Goal: Task Accomplishment & Management: Complete application form

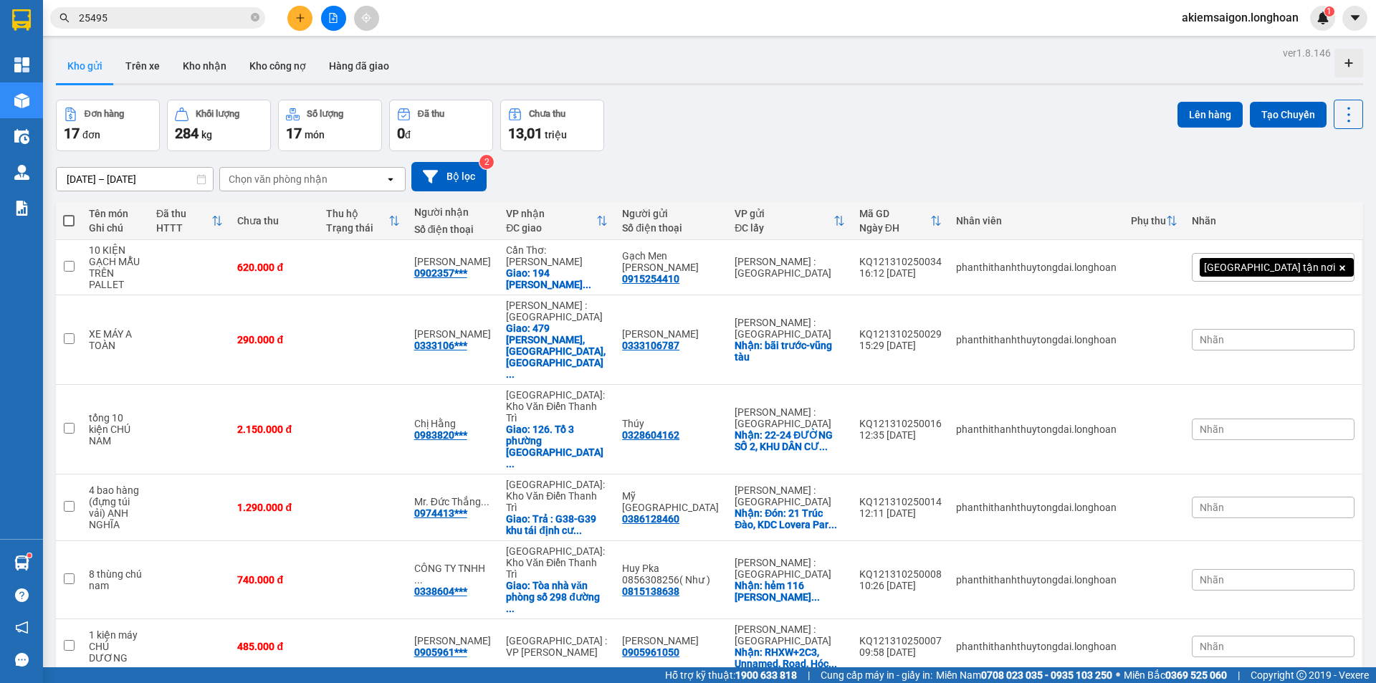
click at [332, 27] on button at bounding box center [333, 18] width 25 height 25
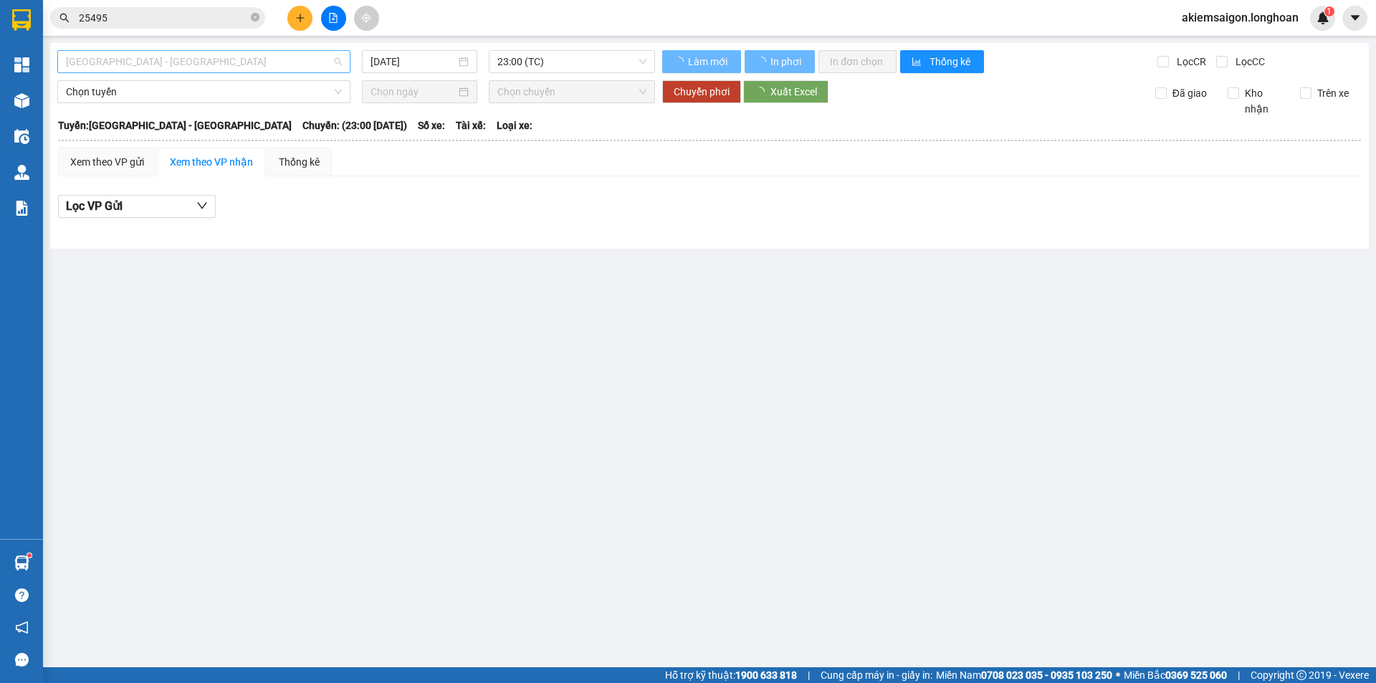
click at [249, 57] on span "[GEOGRAPHIC_DATA] - [GEOGRAPHIC_DATA]" at bounding box center [204, 61] width 276 height 21
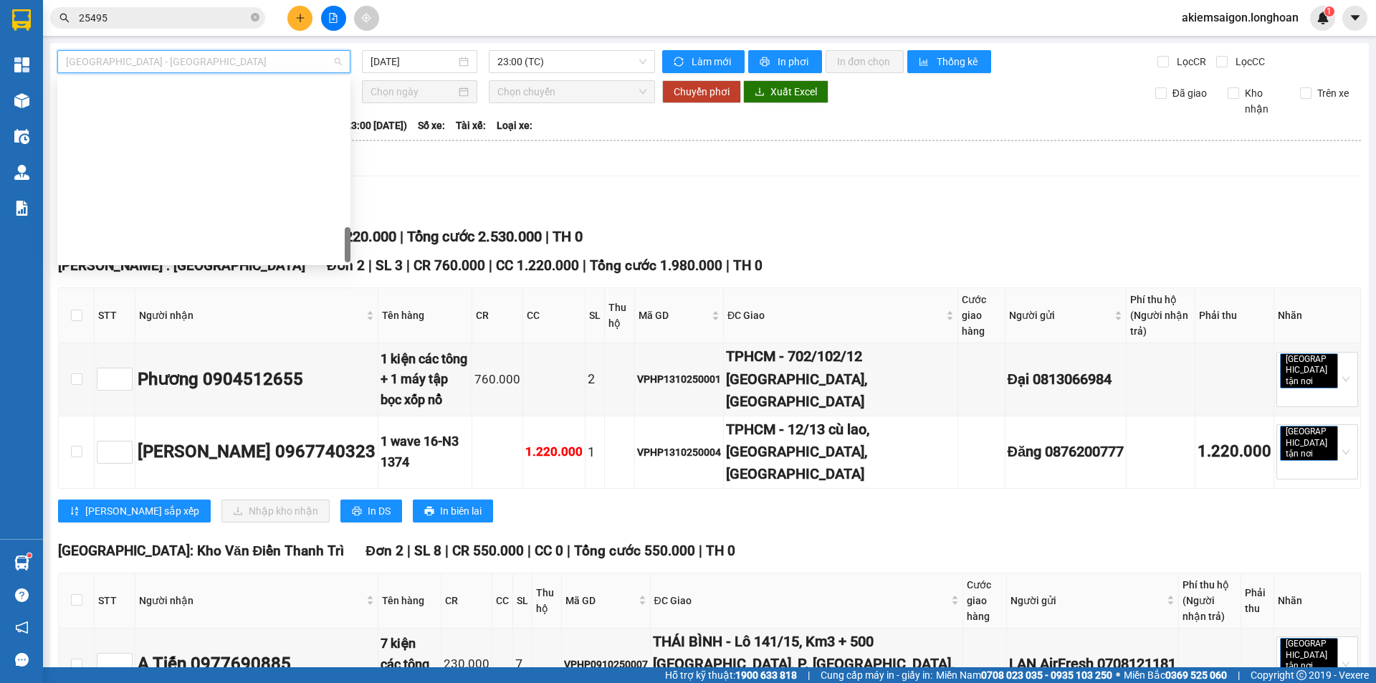
scroll to position [969, 0]
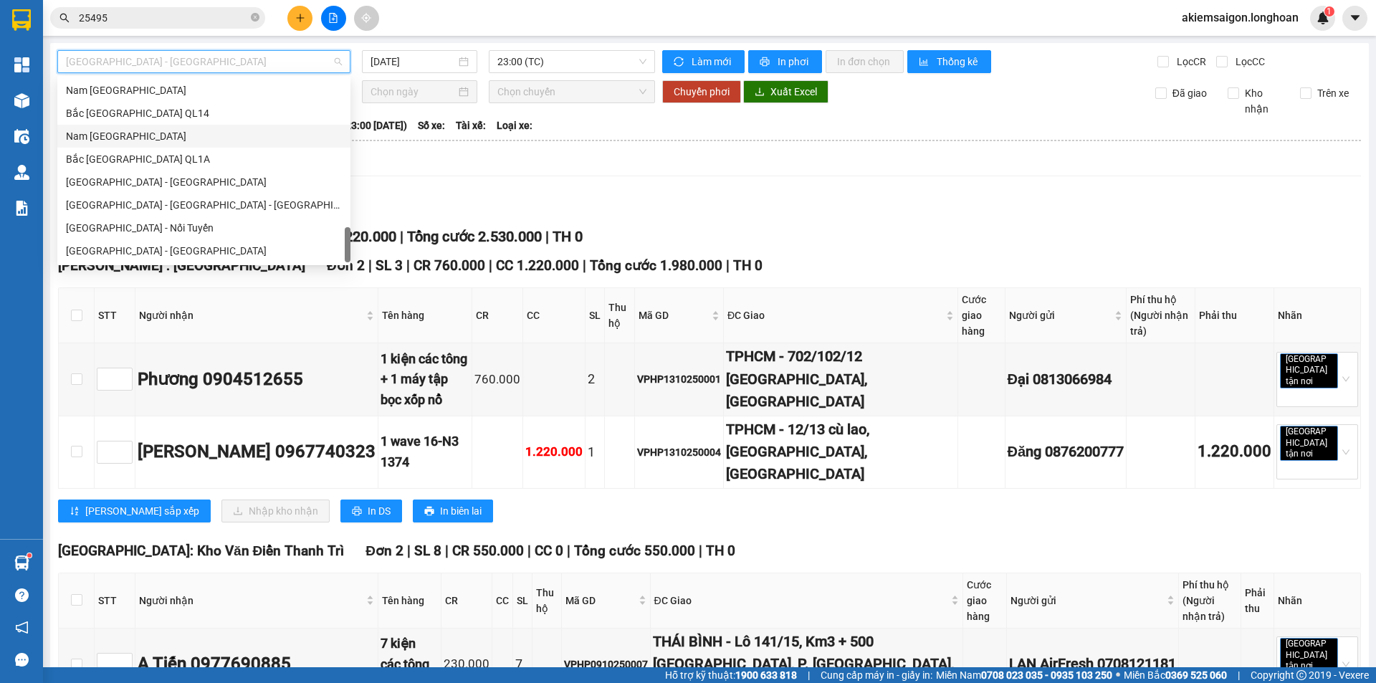
click at [183, 138] on div "Nam [GEOGRAPHIC_DATA]" at bounding box center [204, 136] width 276 height 16
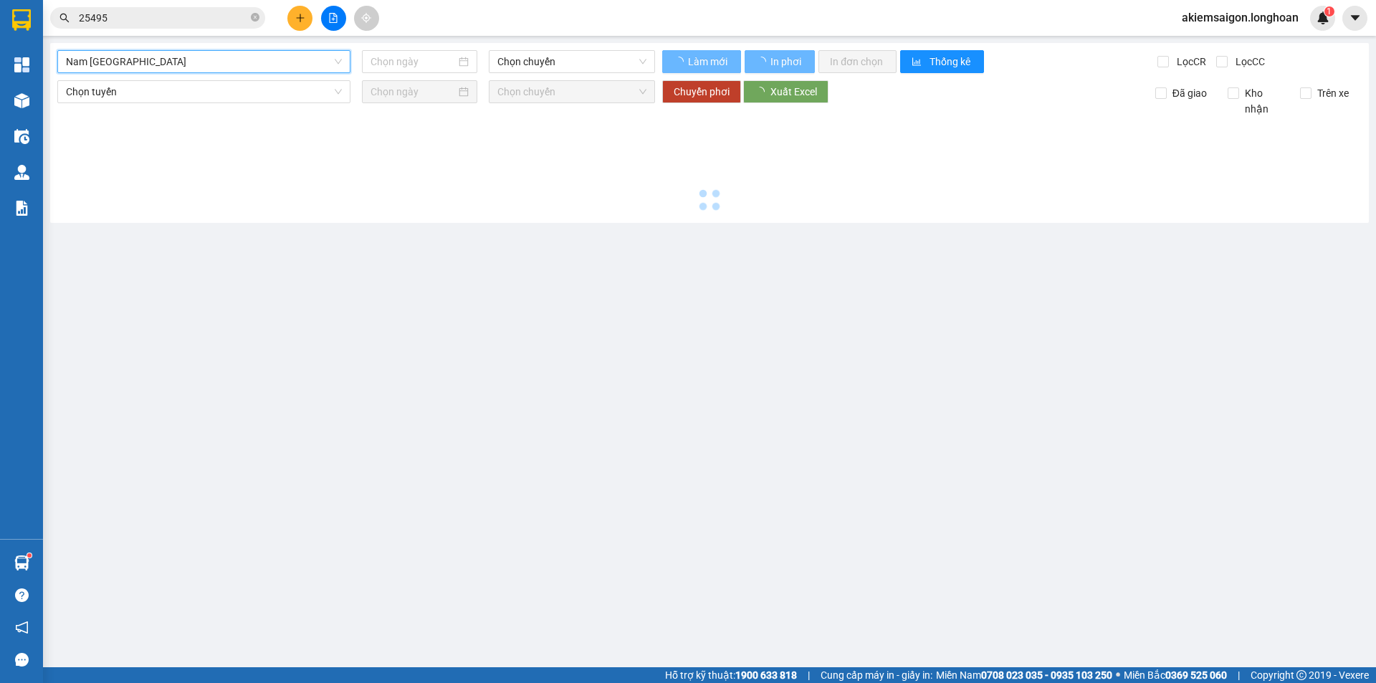
type input "[DATE]"
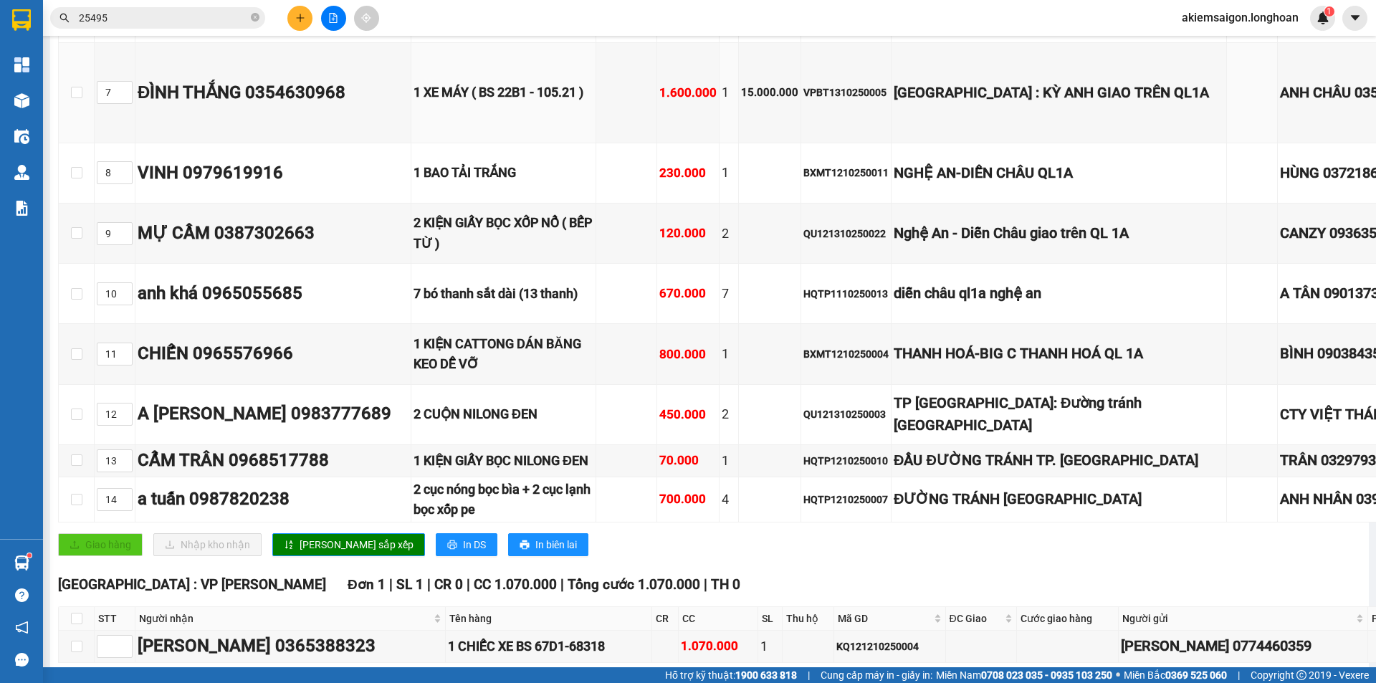
scroll to position [836, 0]
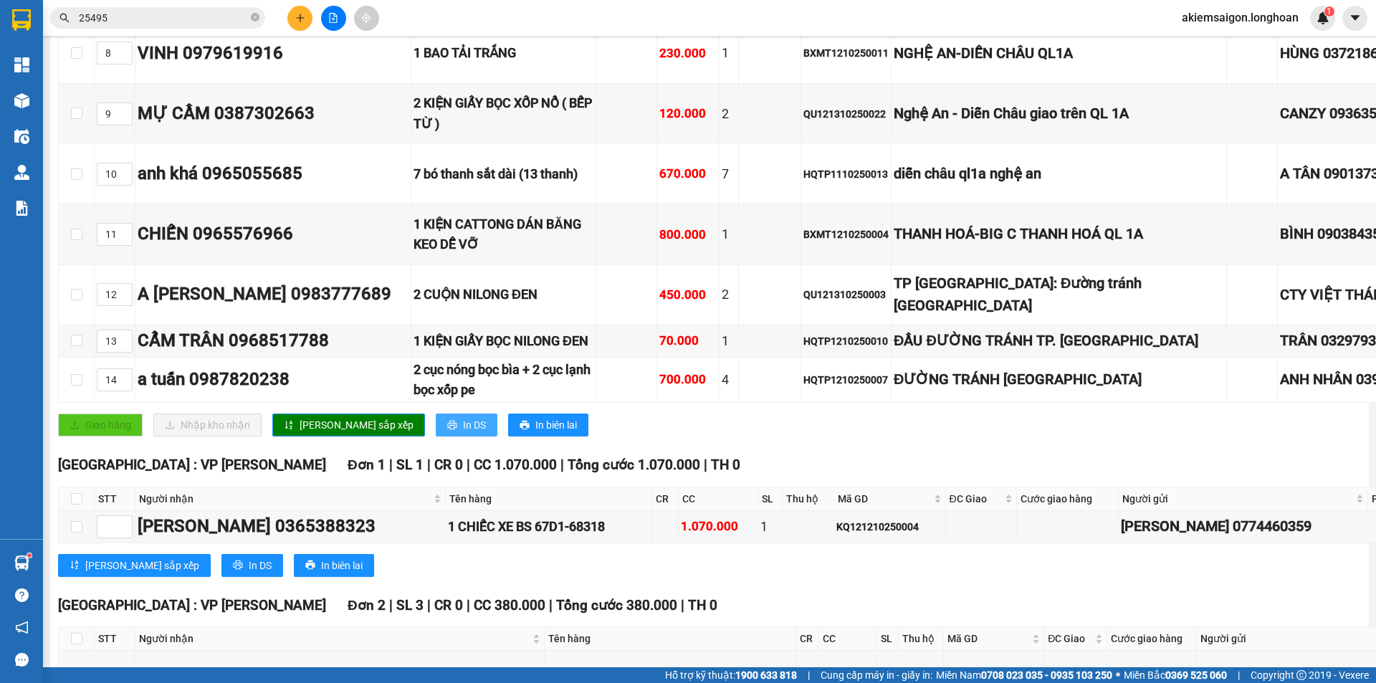
click at [463, 433] on span "In DS" at bounding box center [474, 425] width 23 height 16
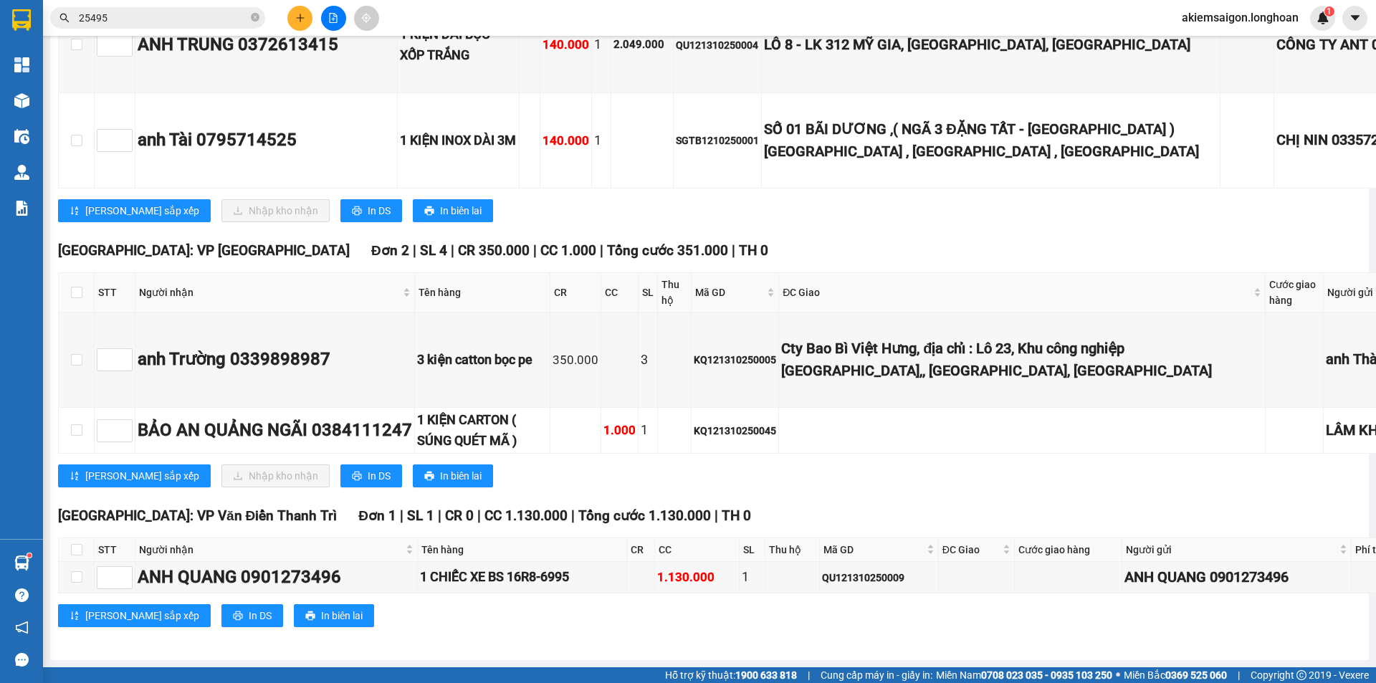
scroll to position [9195, 0]
click at [368, 219] on span "In DS" at bounding box center [379, 211] width 23 height 16
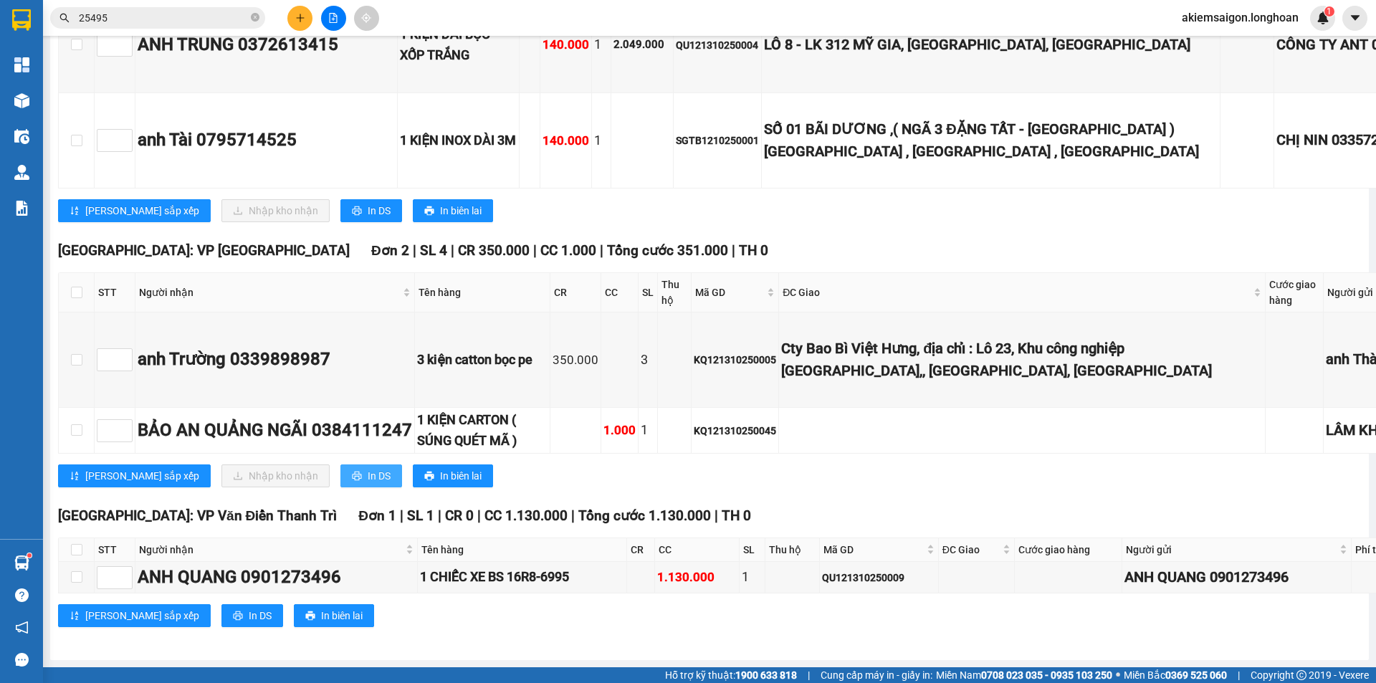
click at [368, 484] on span "In DS" at bounding box center [379, 476] width 23 height 16
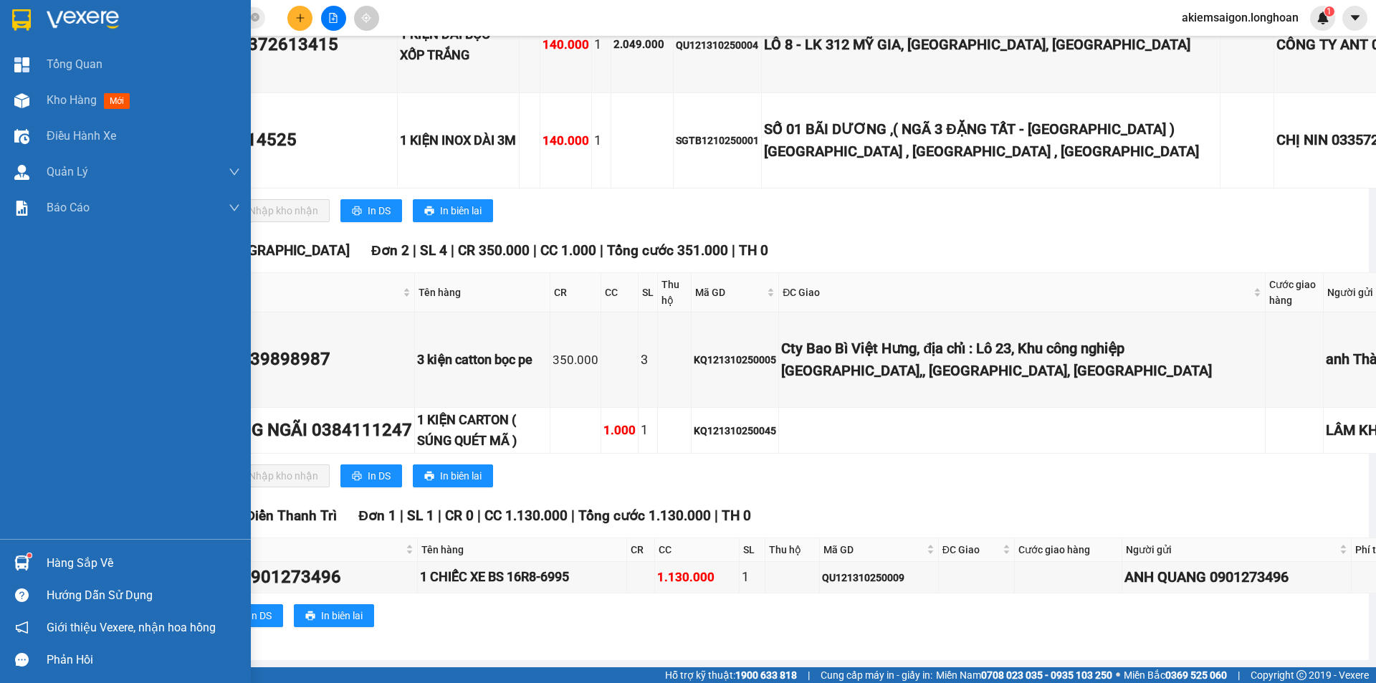
click at [23, 17] on img at bounding box center [21, 19] width 19 height 21
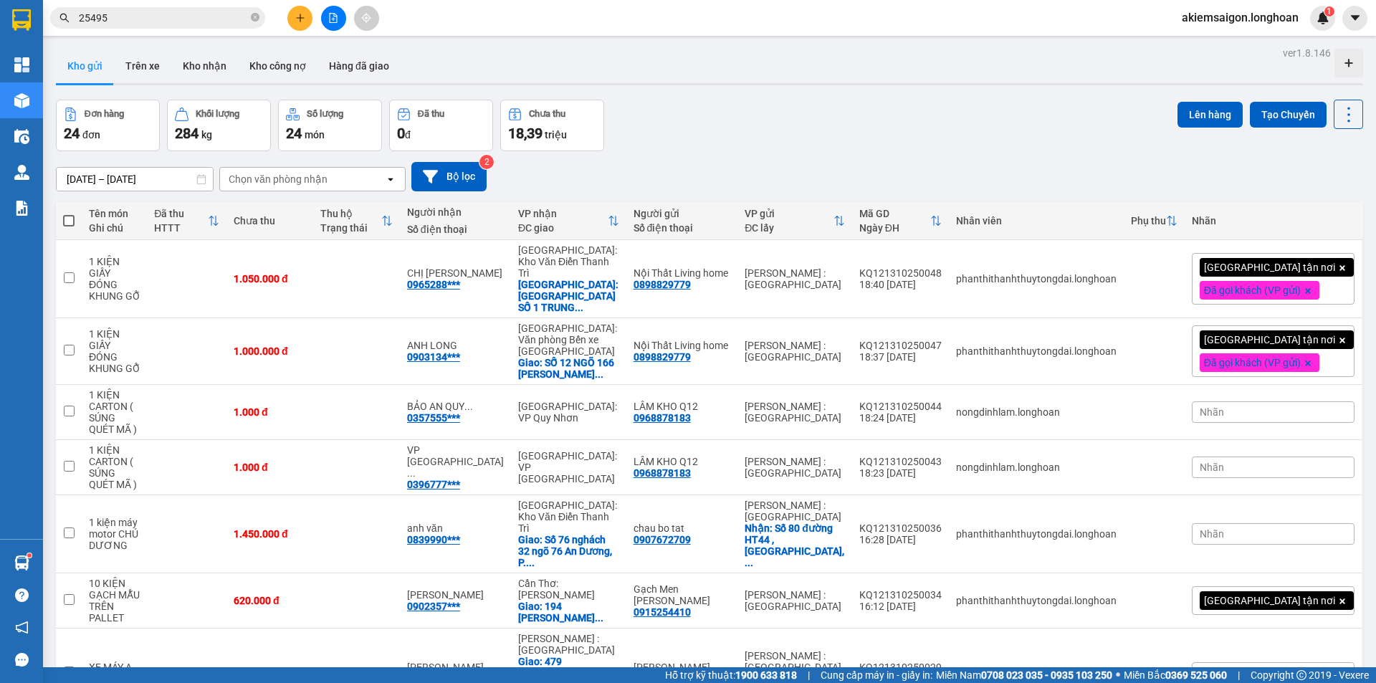
click at [287, 15] on button at bounding box center [299, 18] width 25 height 25
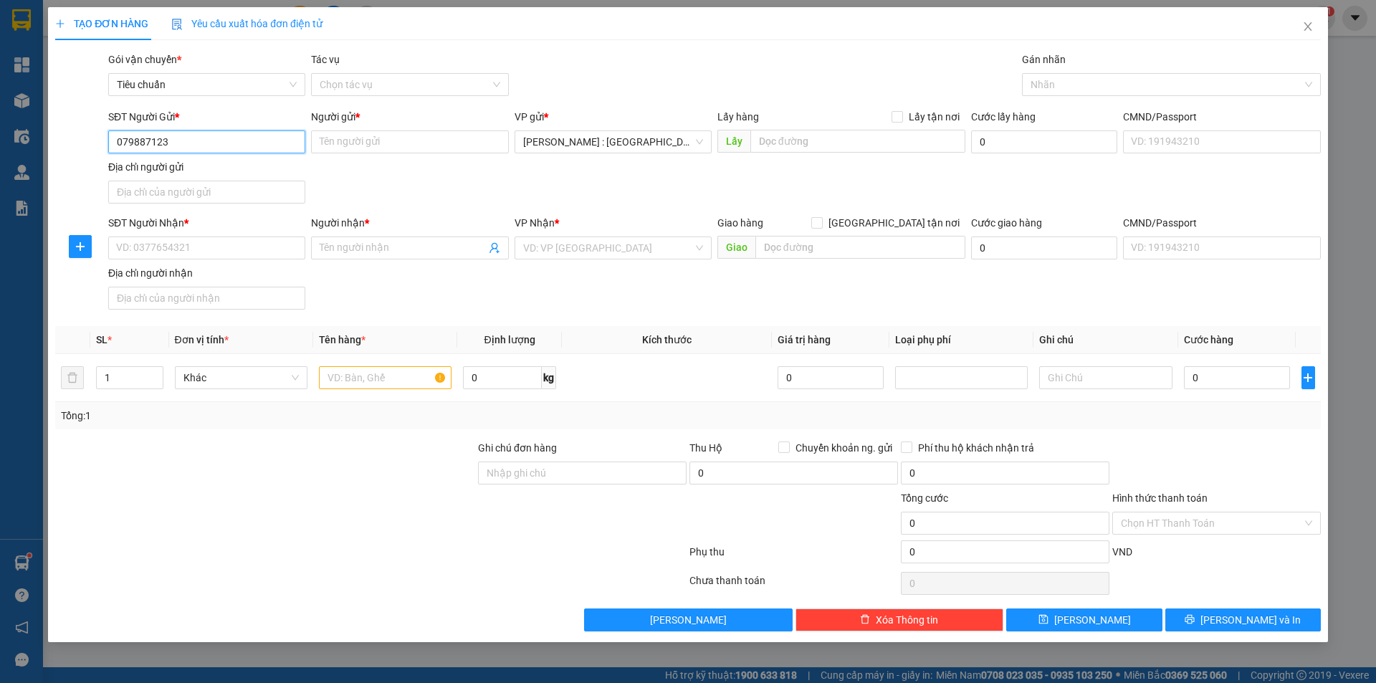
type input "0798871234"
click at [190, 175] on div "0798871234 - A Kiểm" at bounding box center [207, 171] width 180 height 16
type input "A Kiểm"
type input "0798871234"
click at [203, 253] on input "SĐT Người Nhận *" at bounding box center [206, 247] width 197 height 23
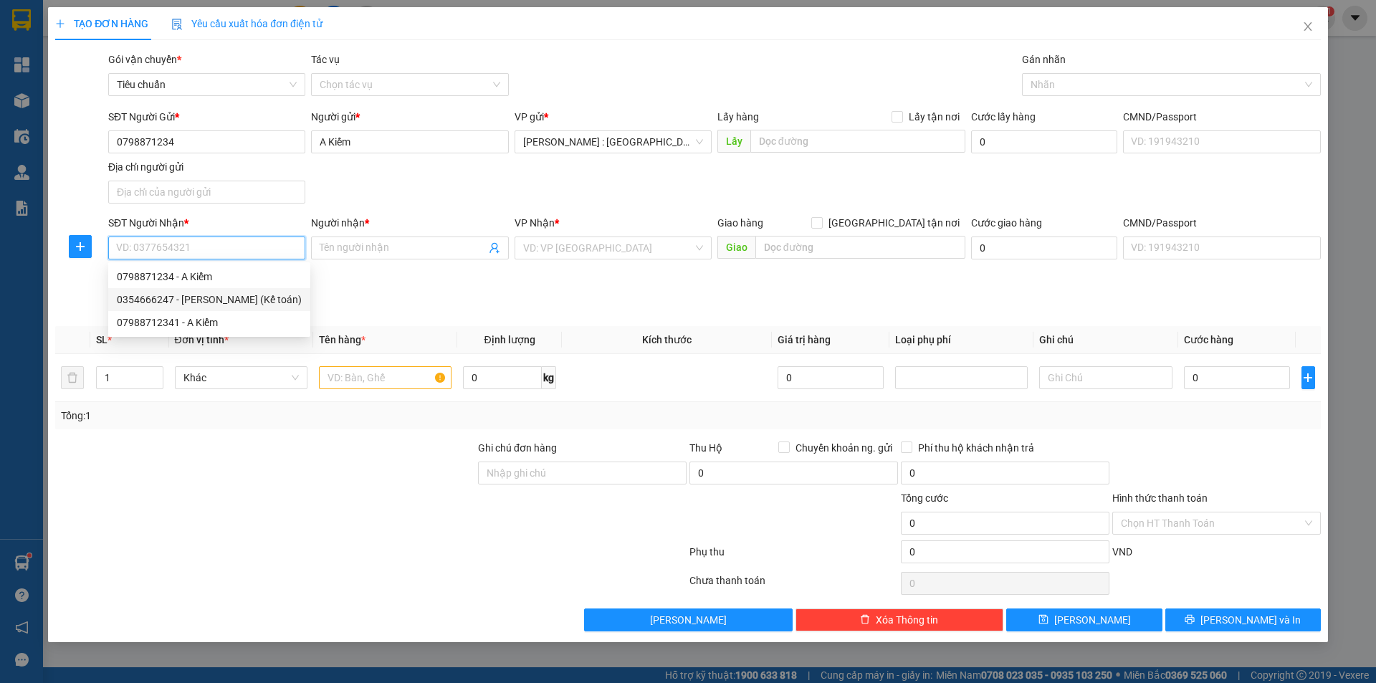
click at [203, 304] on div "0354666247 - [PERSON_NAME] (Kế toán)" at bounding box center [209, 300] width 185 height 16
type input "0354666247"
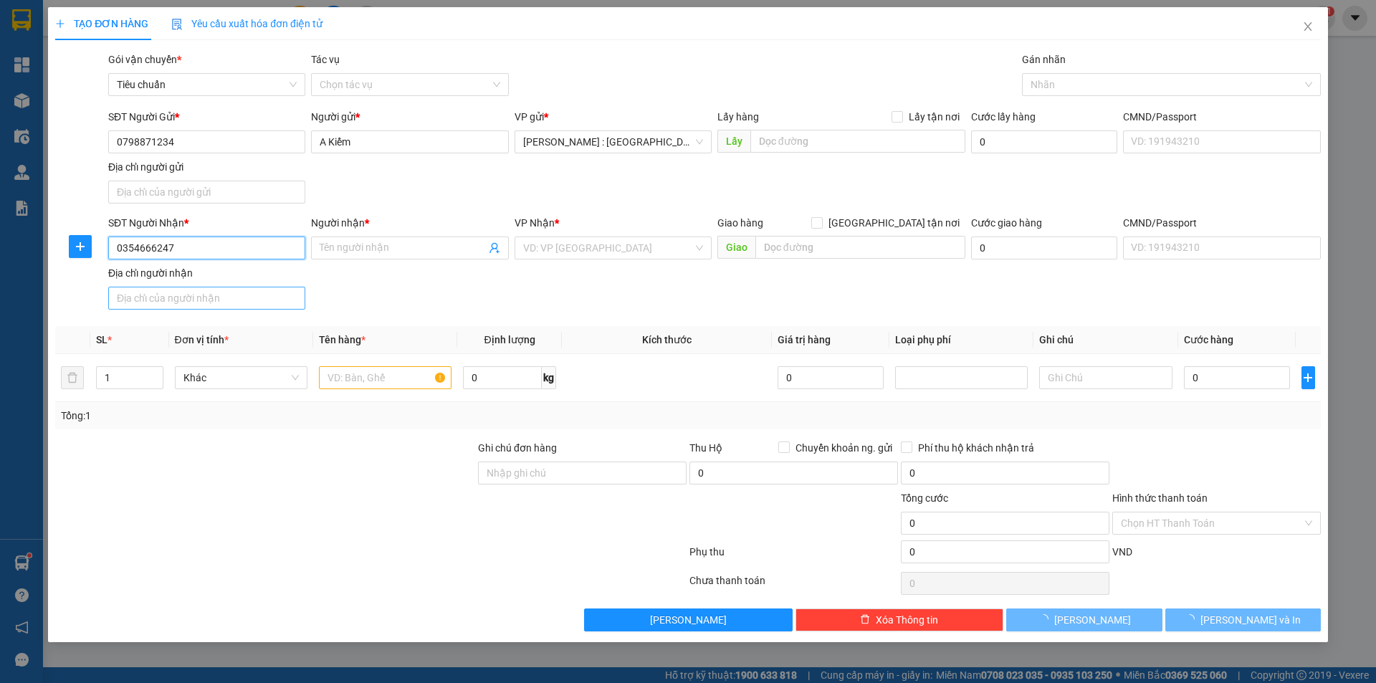
type input "[PERSON_NAME] (Kế toán)"
checkbox input "true"
type input "[STREET_ADDRESS]"
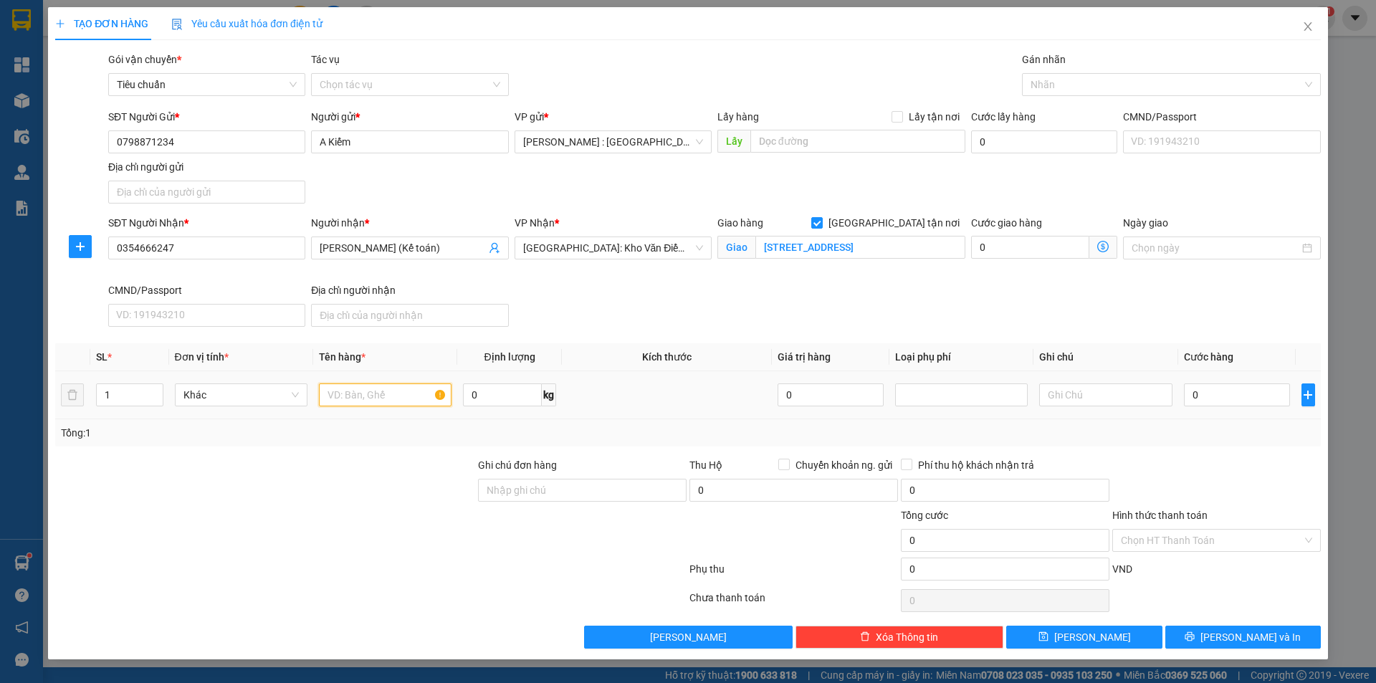
click at [368, 392] on input "text" at bounding box center [385, 394] width 133 height 23
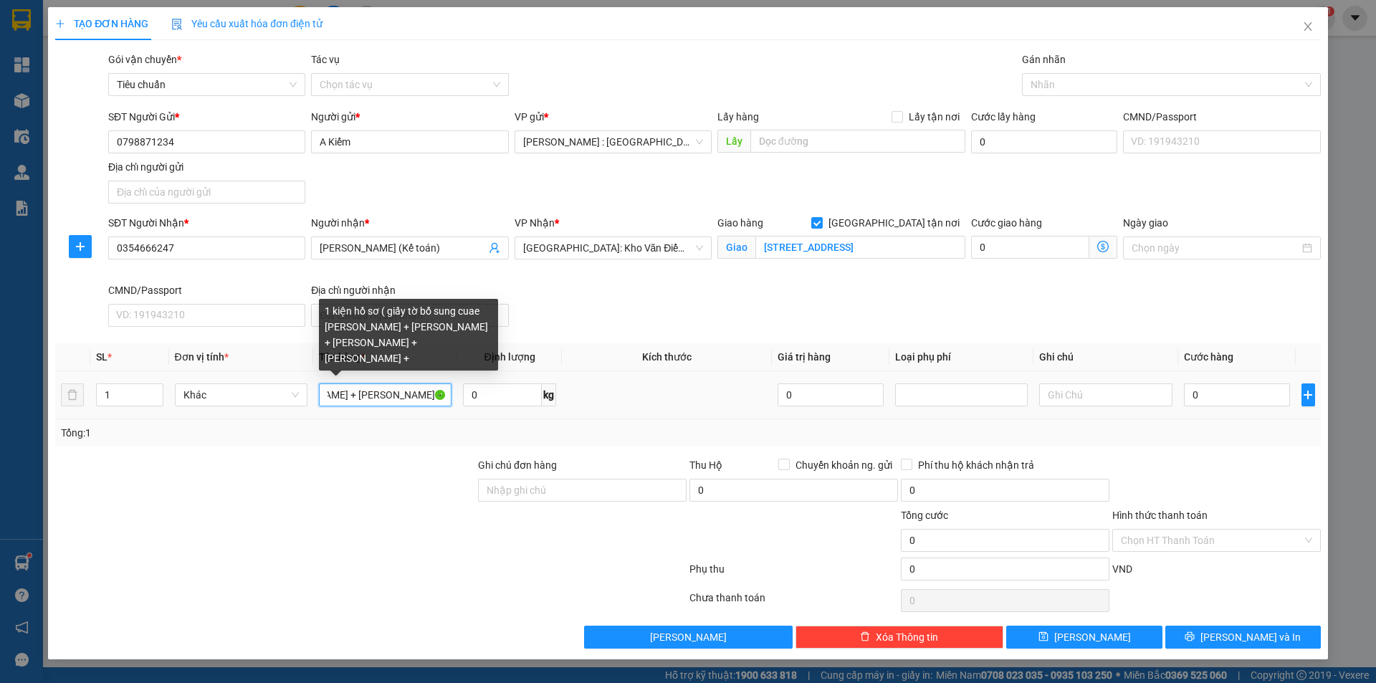
scroll to position [0, 472]
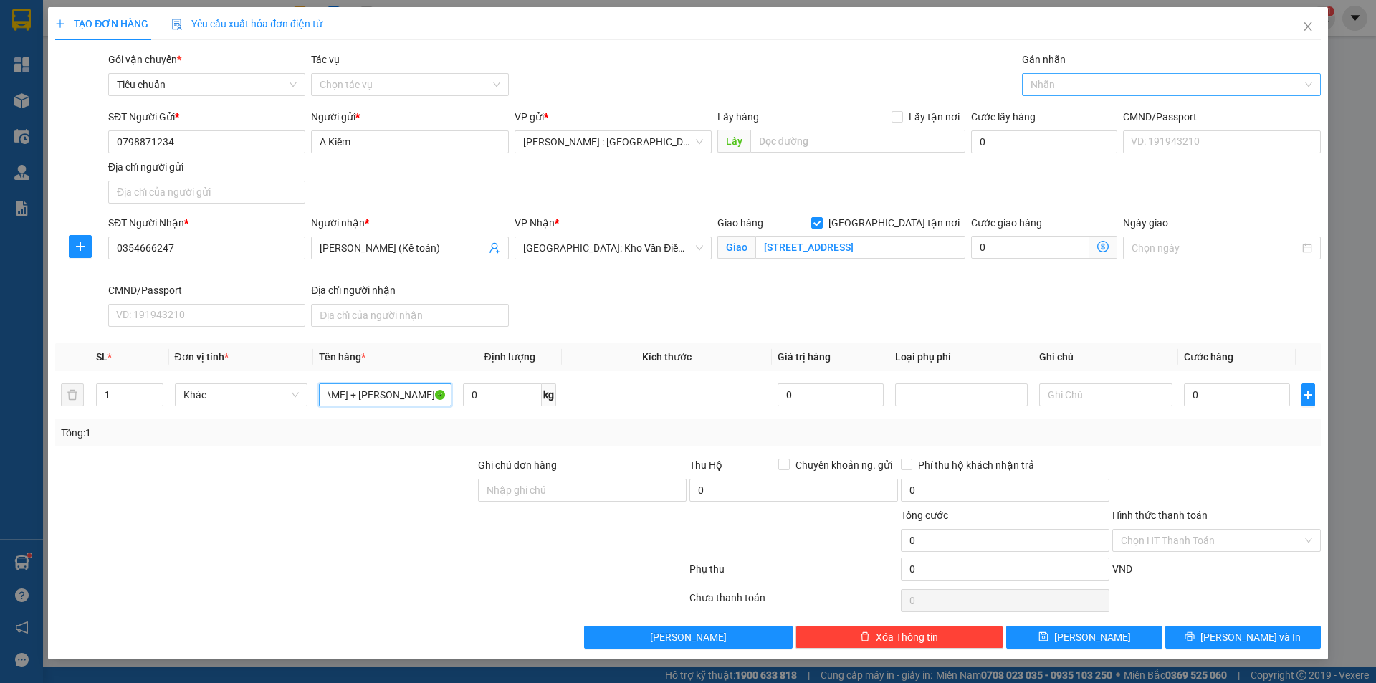
click at [1065, 91] on div "Nhãn" at bounding box center [1171, 84] width 299 height 23
type input "1 kiện hồ sơ ( giấy tờ bổ sung cuae [PERSON_NAME] + [PERSON_NAME] + [PERSON_NAM…"
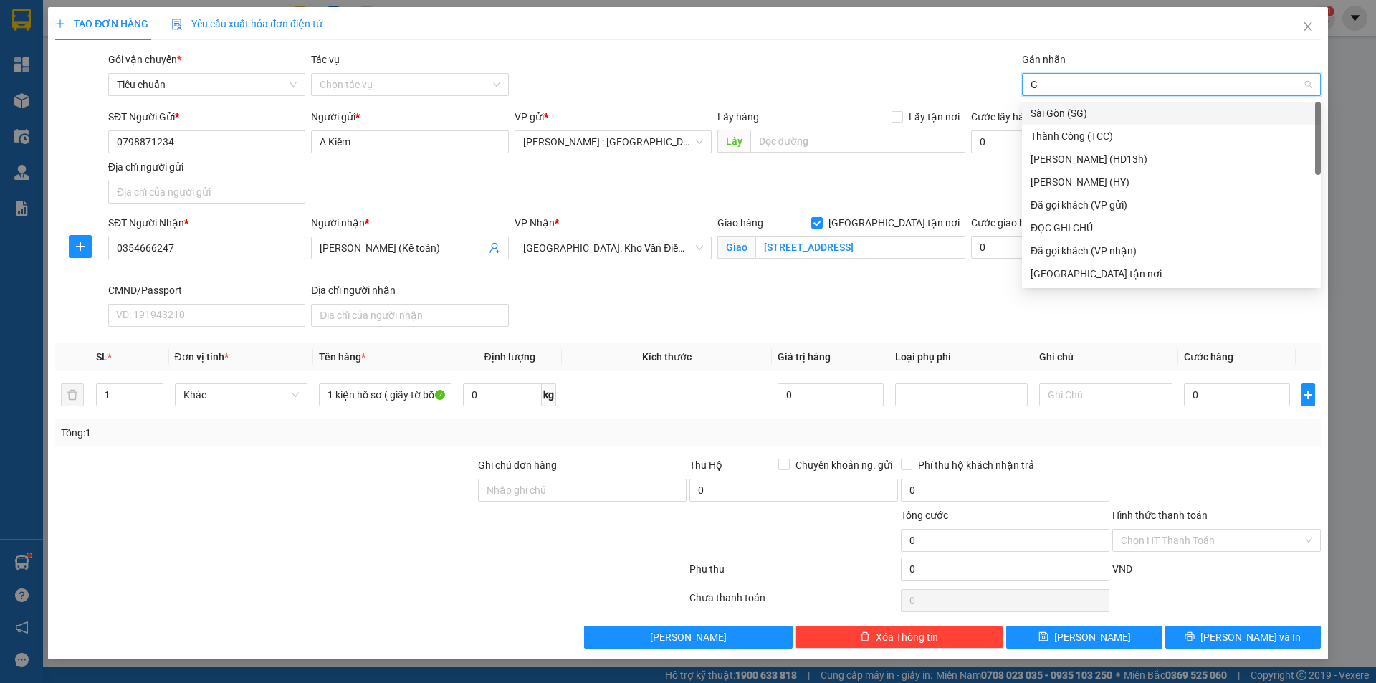
type input "GI"
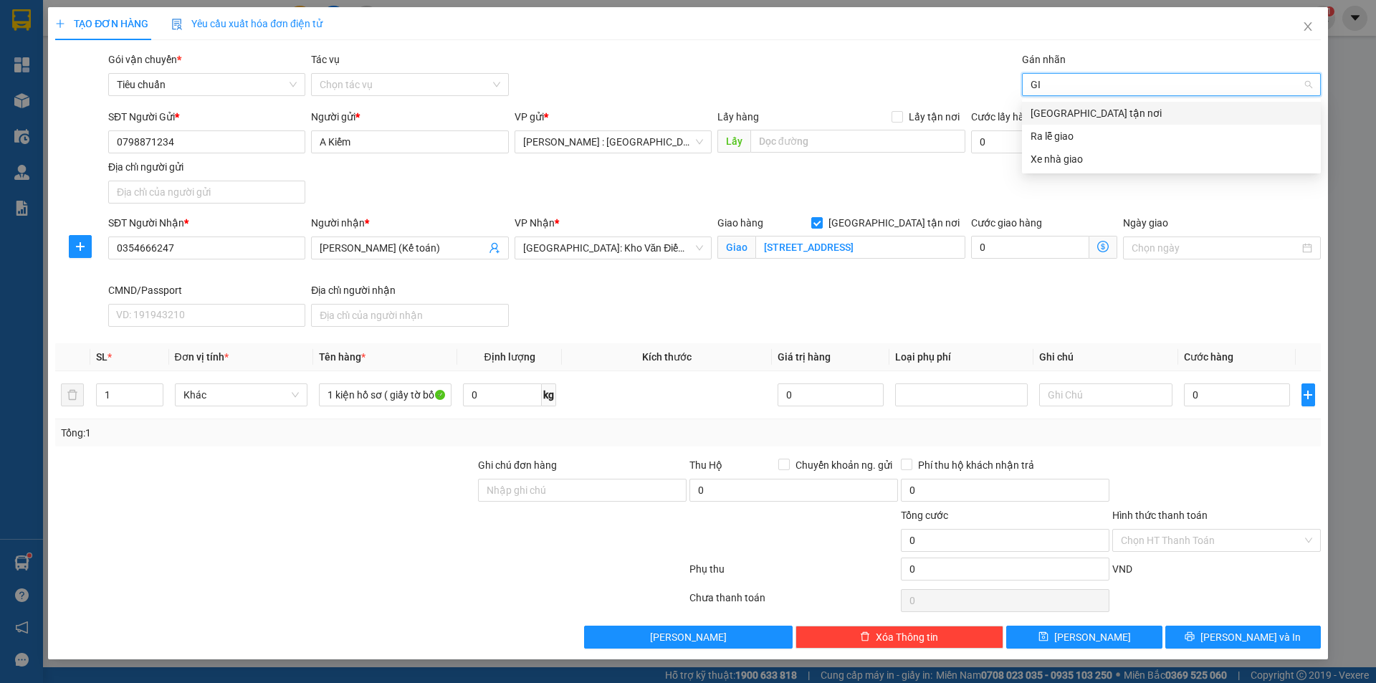
click at [1132, 110] on div "[GEOGRAPHIC_DATA] tận nơi" at bounding box center [1171, 113] width 282 height 16
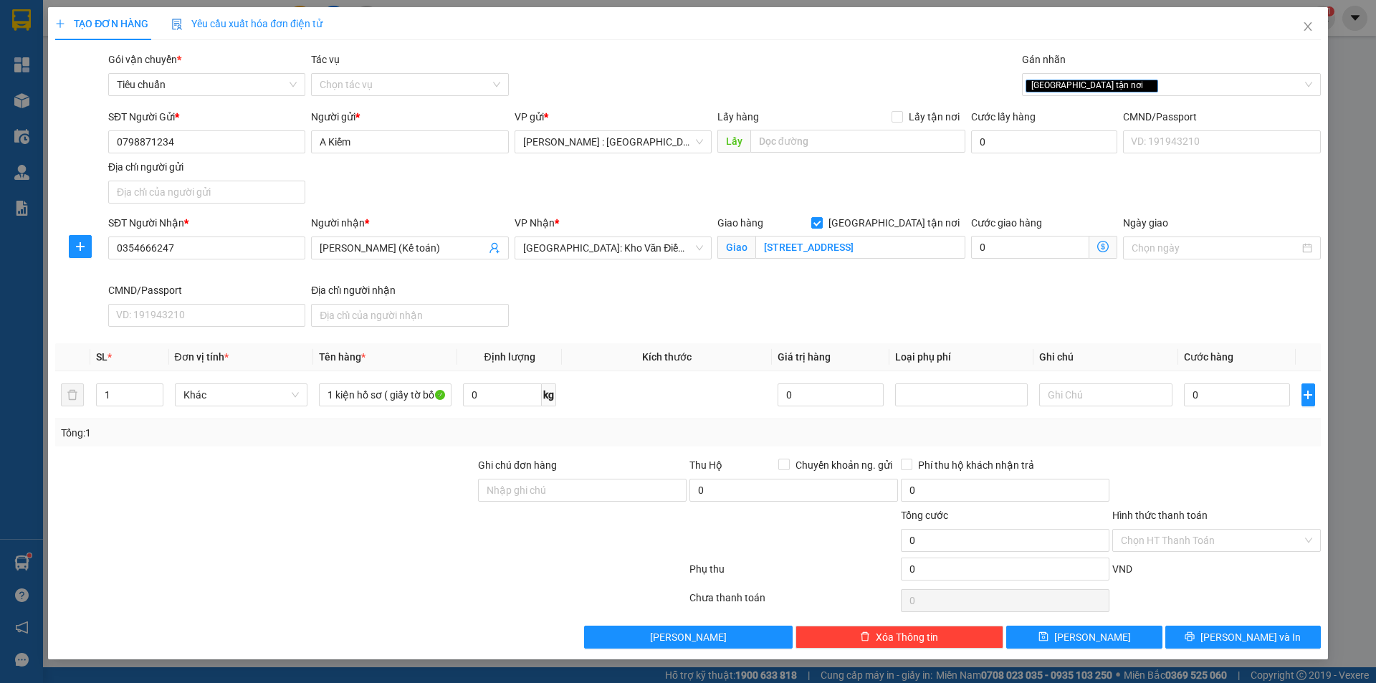
click at [810, 84] on div "Gói vận chuyển * Tiêu chuẩn Tác vụ Chọn tác vụ Gán nhãn Giao tận nơi" at bounding box center [714, 77] width 1218 height 50
click at [1222, 404] on input "0" at bounding box center [1237, 394] width 107 height 23
type input "1"
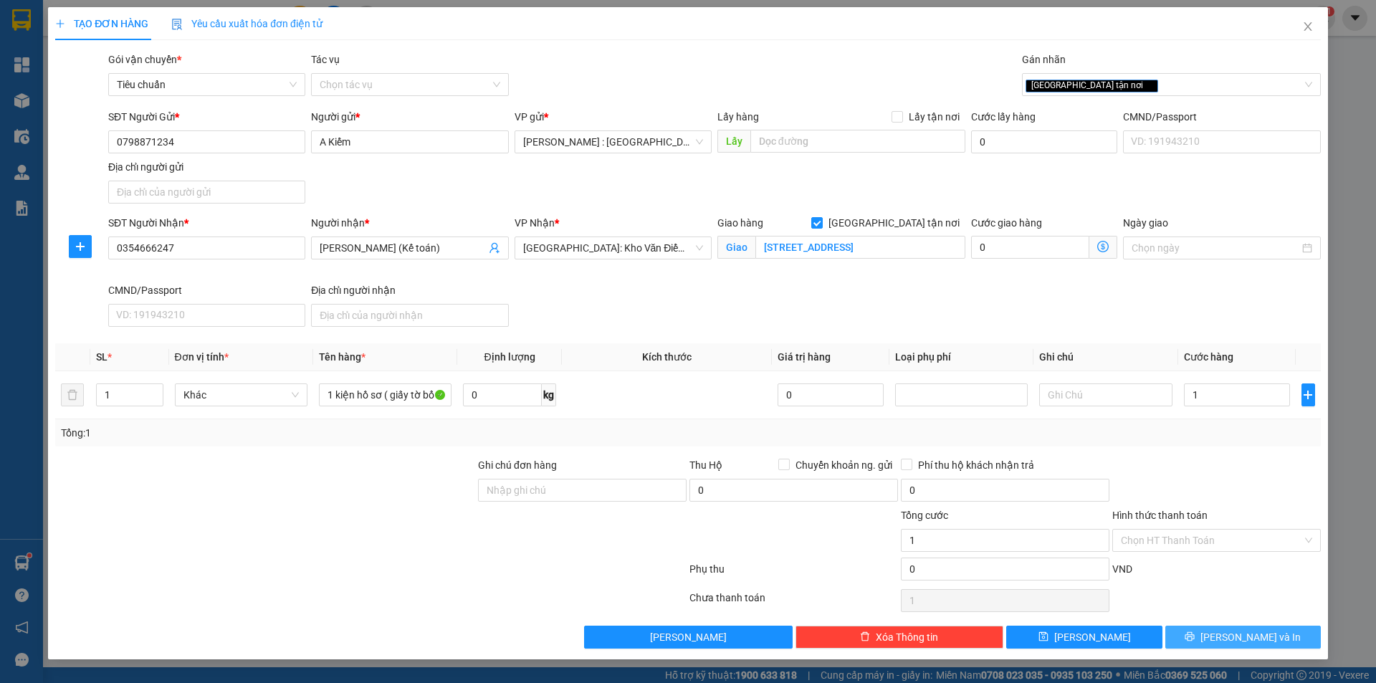
type input "1.000"
click at [1259, 642] on span "[PERSON_NAME] và In" at bounding box center [1250, 637] width 100 height 16
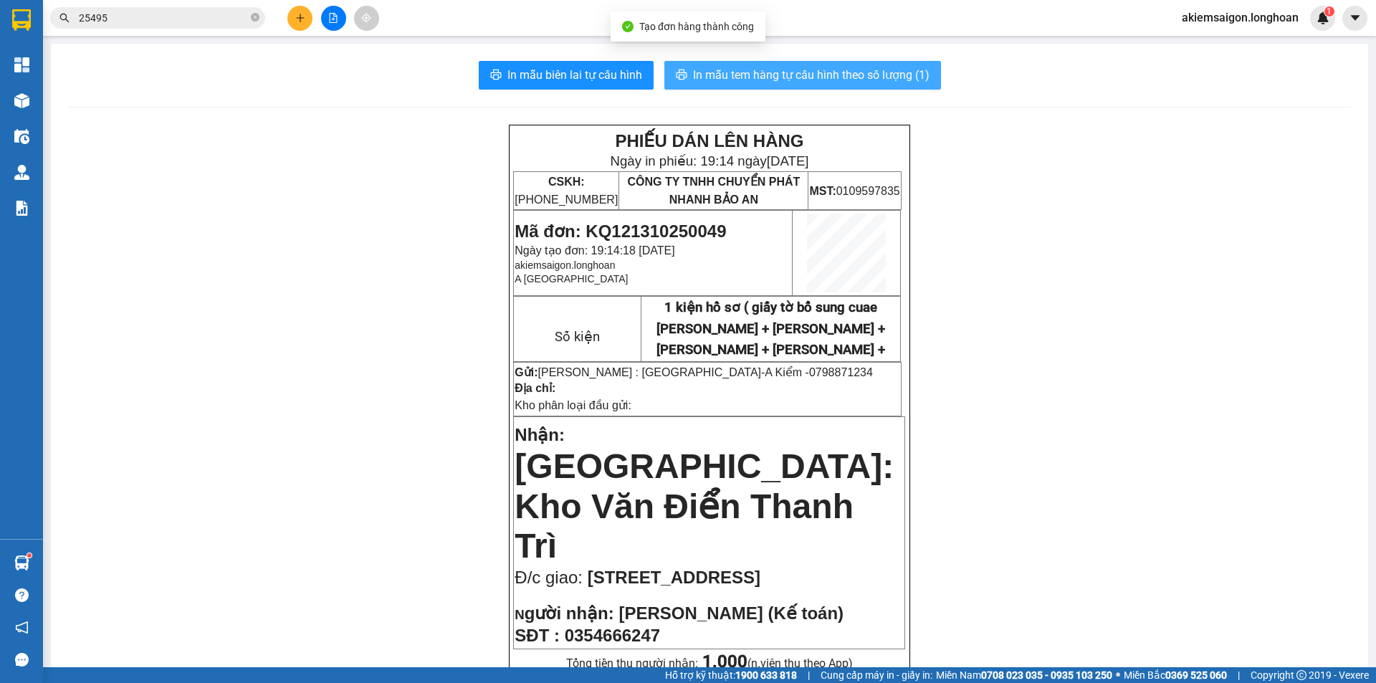
click at [795, 79] on span "In mẫu tem hàng tự cấu hình theo số lượng (1)" at bounding box center [811, 75] width 236 height 18
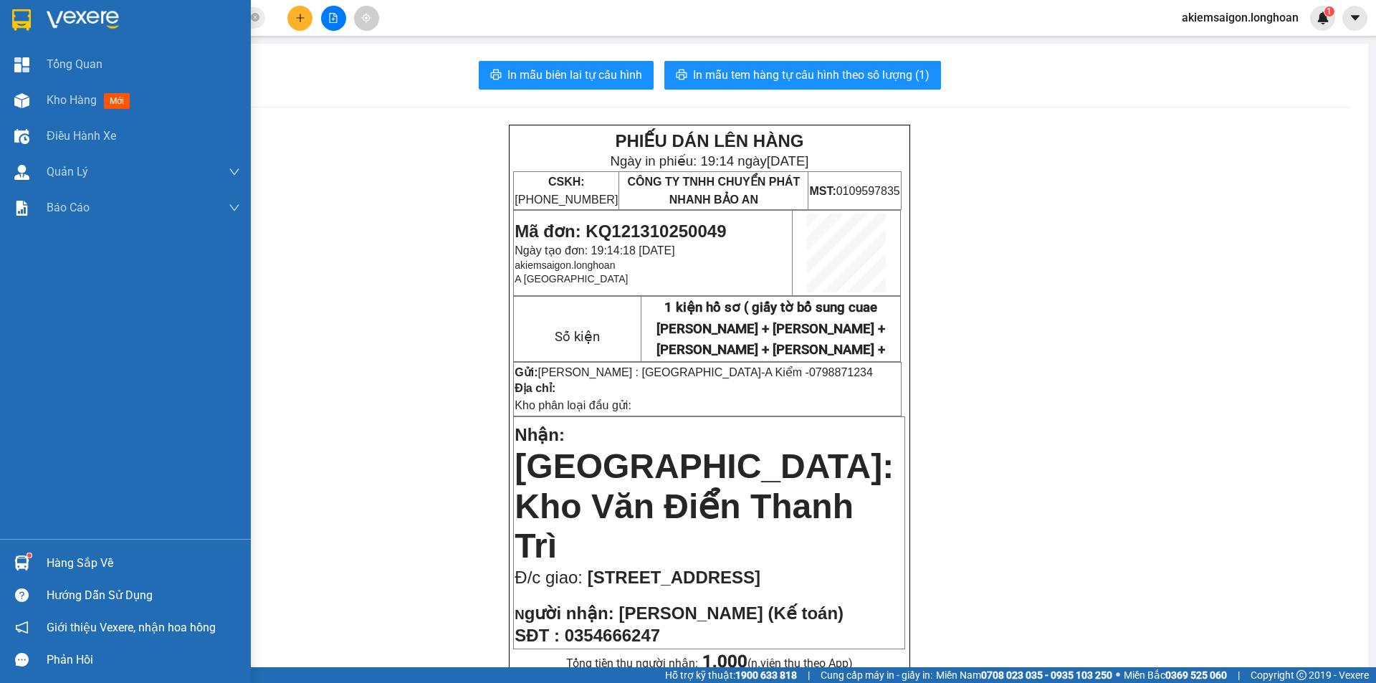
click at [24, 12] on img at bounding box center [21, 19] width 19 height 21
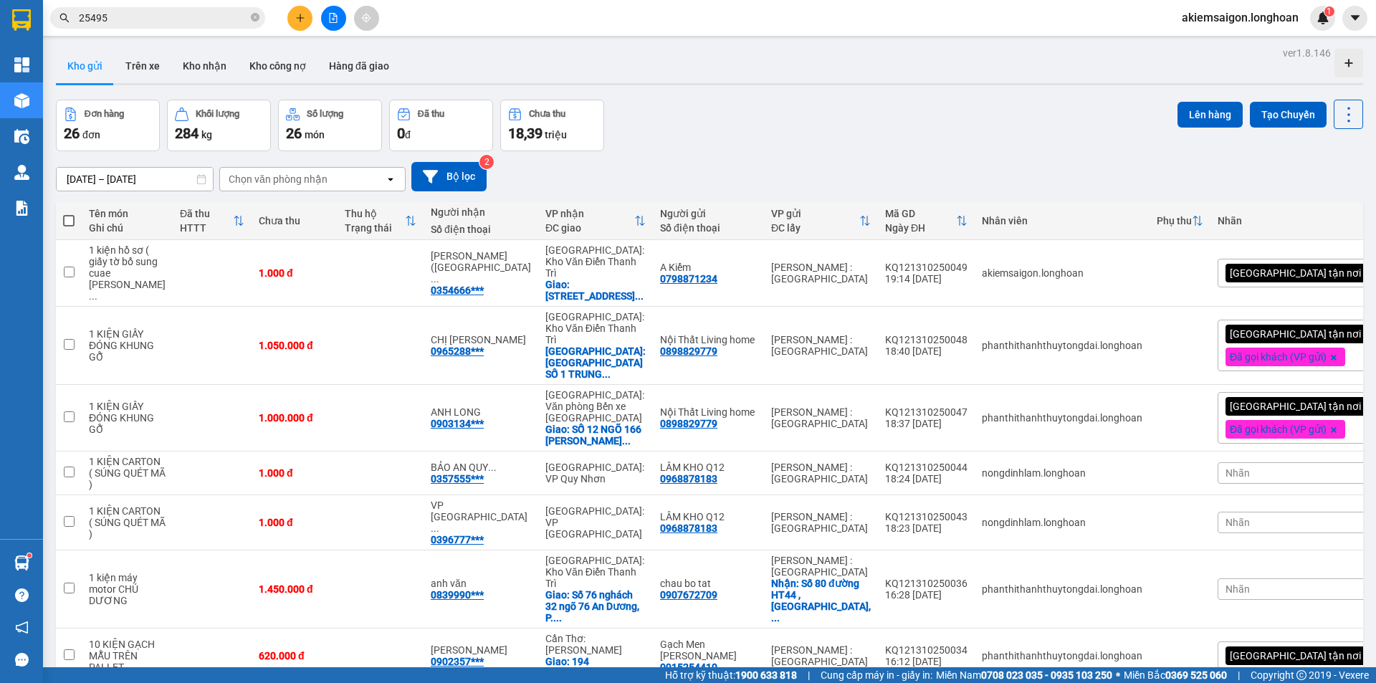
click at [773, 105] on div "Đơn hàng 26 đơn Khối lượng 284 kg Số lượng 26 món Đã thu 0 đ Chưa thu 18,39 tri…" at bounding box center [709, 126] width 1307 height 52
drag, startPoint x: 240, startPoint y: 268, endPoint x: 470, endPoint y: 283, distance: 230.5
click at [240, 269] on td at bounding box center [212, 273] width 79 height 67
checkbox input "true"
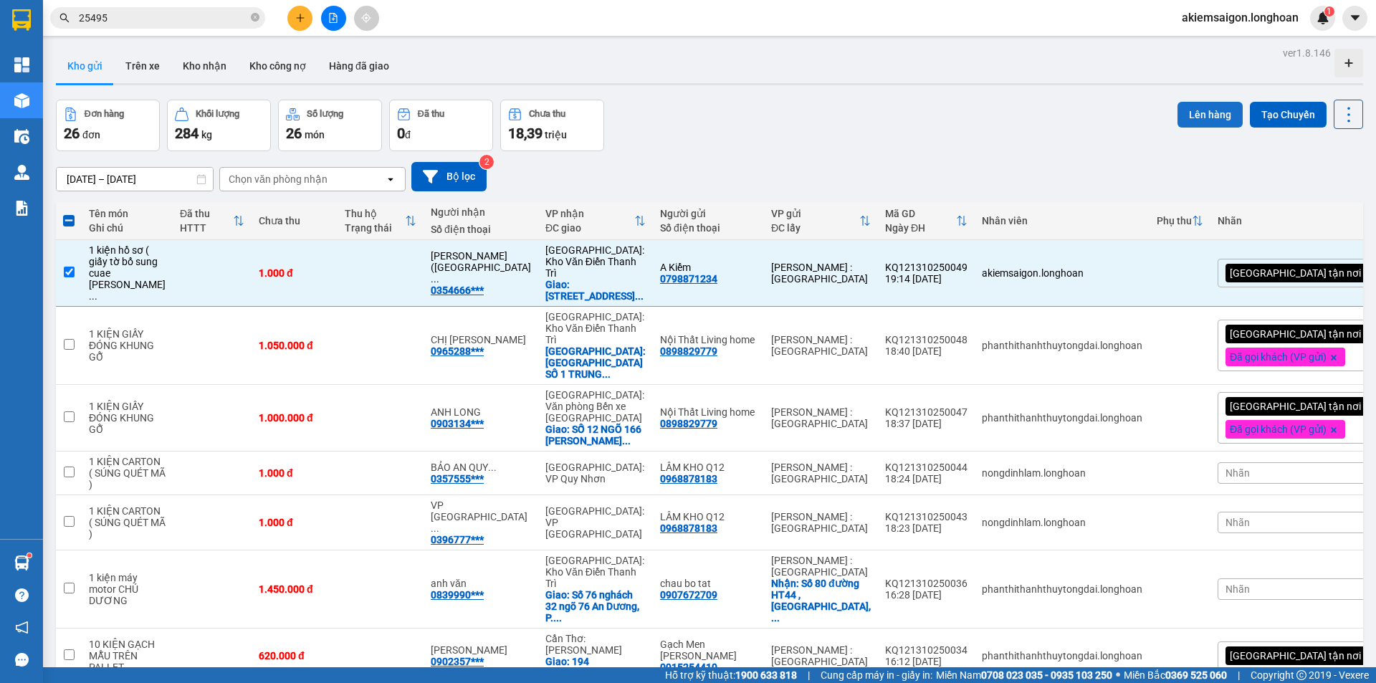
drag, startPoint x: 1194, startPoint y: 109, endPoint x: 1187, endPoint y: 115, distance: 10.2
click at [1192, 113] on button "Lên hàng" at bounding box center [1209, 115] width 65 height 26
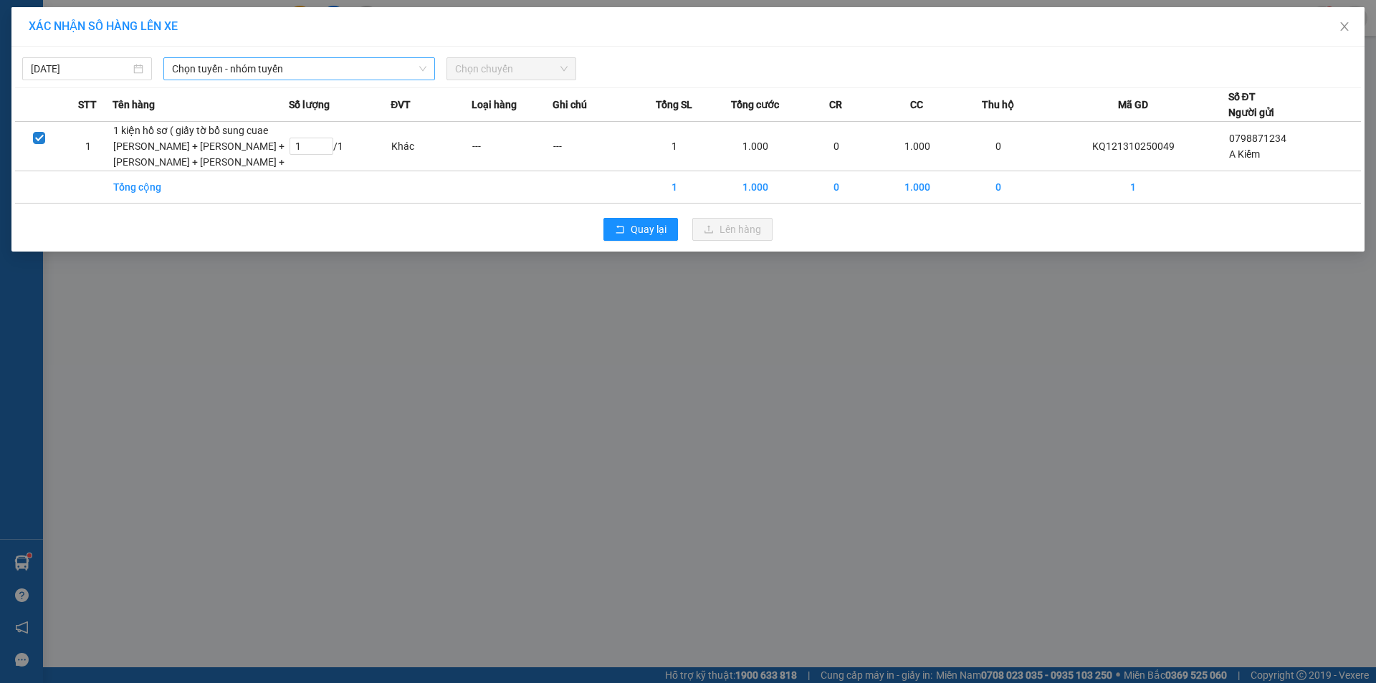
click at [279, 66] on span "Chọn tuyến - nhóm tuyến" at bounding box center [299, 68] width 254 height 21
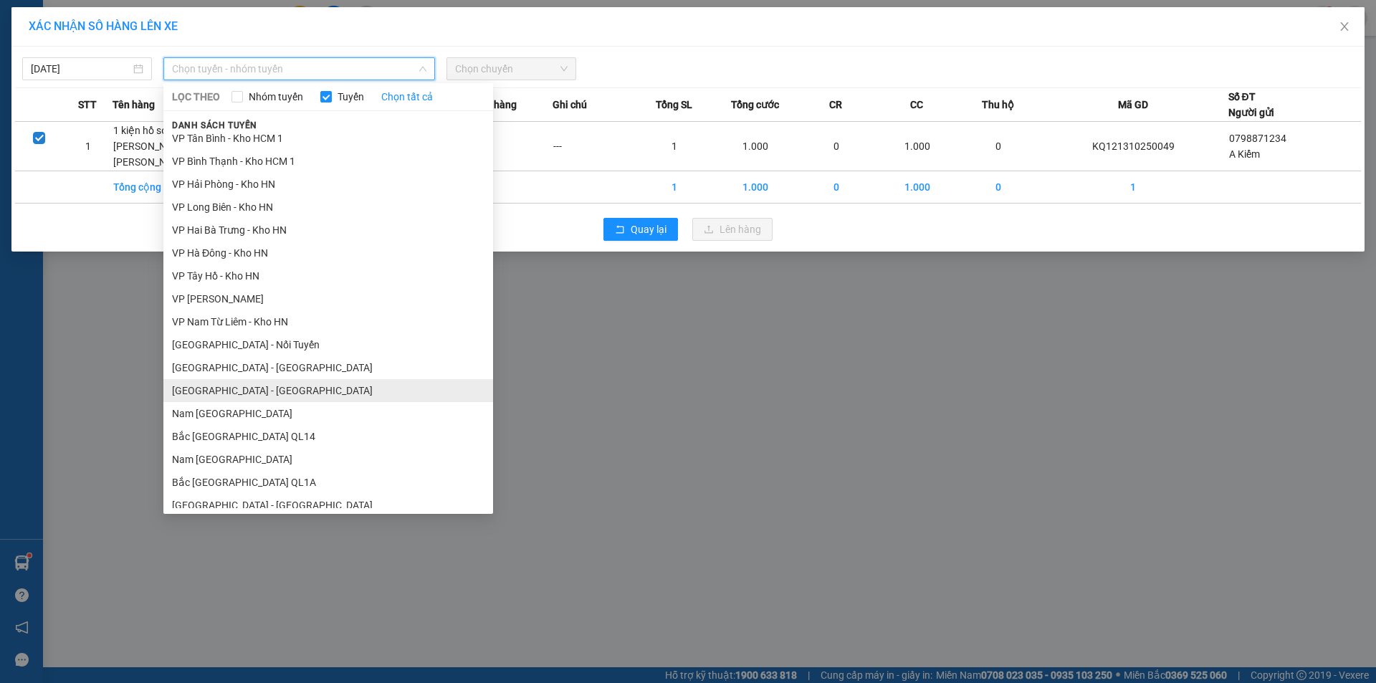
scroll to position [794, 0]
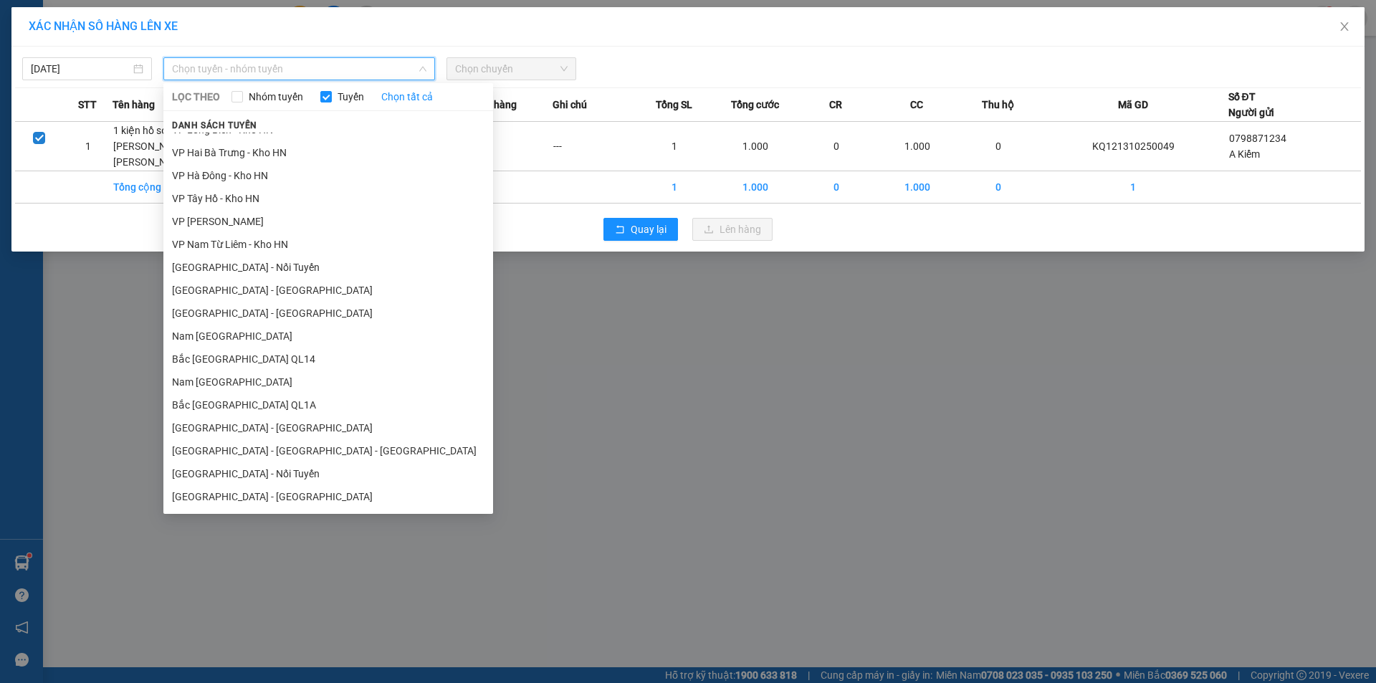
drag, startPoint x: 267, startPoint y: 383, endPoint x: 385, endPoint y: 310, distance: 139.4
click at [291, 376] on li "Nam [GEOGRAPHIC_DATA]" at bounding box center [328, 381] width 330 height 23
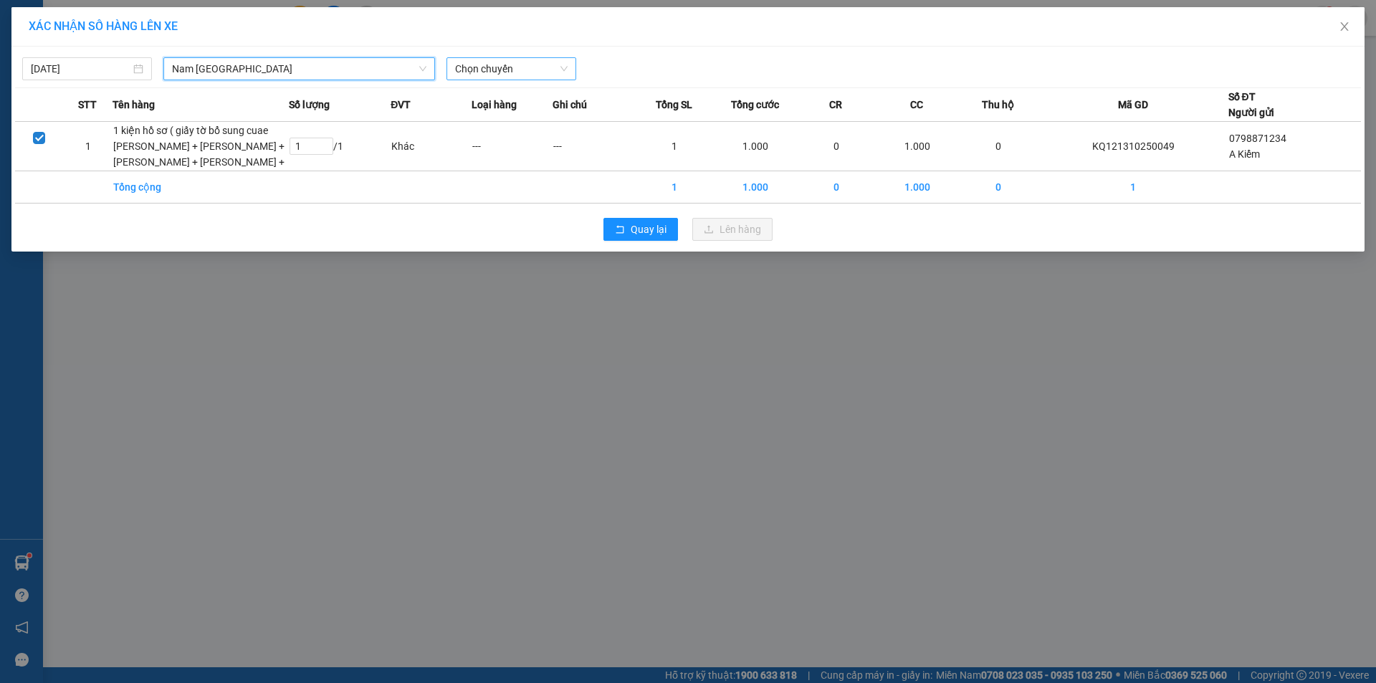
click at [499, 69] on span "Chọn chuyến" at bounding box center [511, 68] width 112 height 21
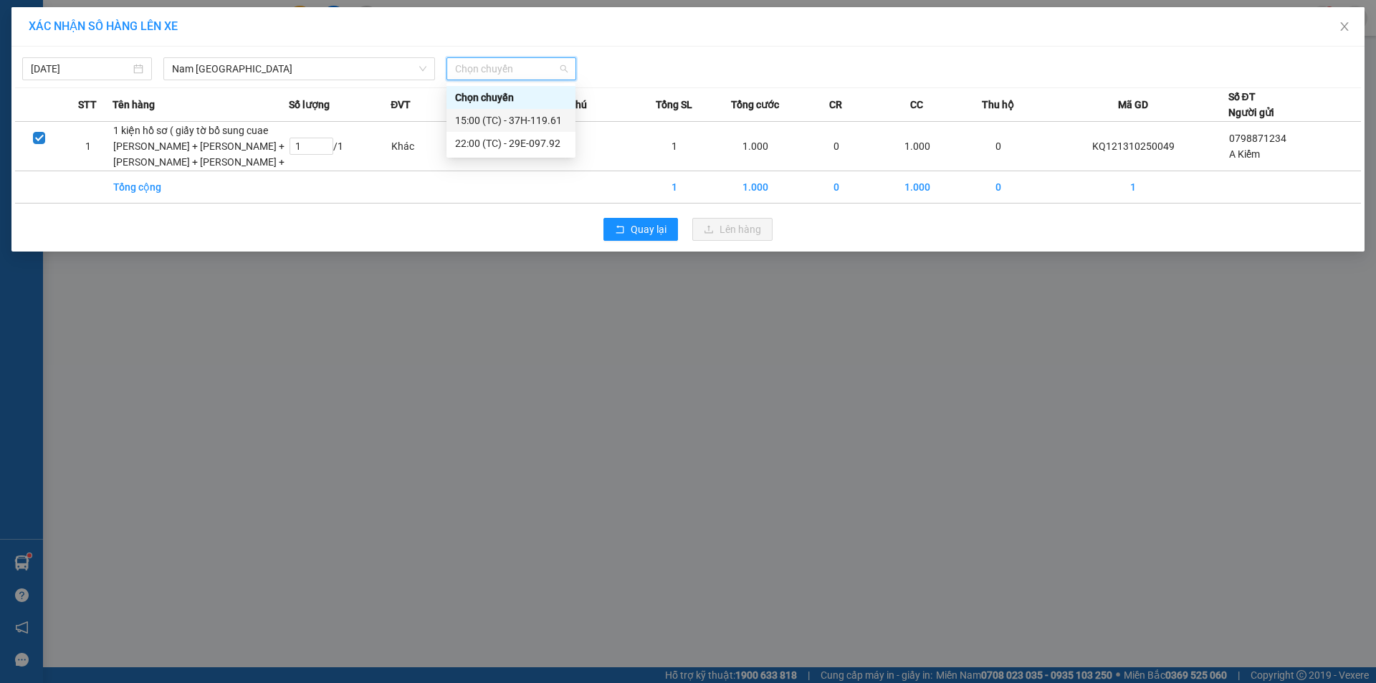
click at [503, 124] on div "15:00 (TC) - 37H-119.61" at bounding box center [511, 120] width 112 height 16
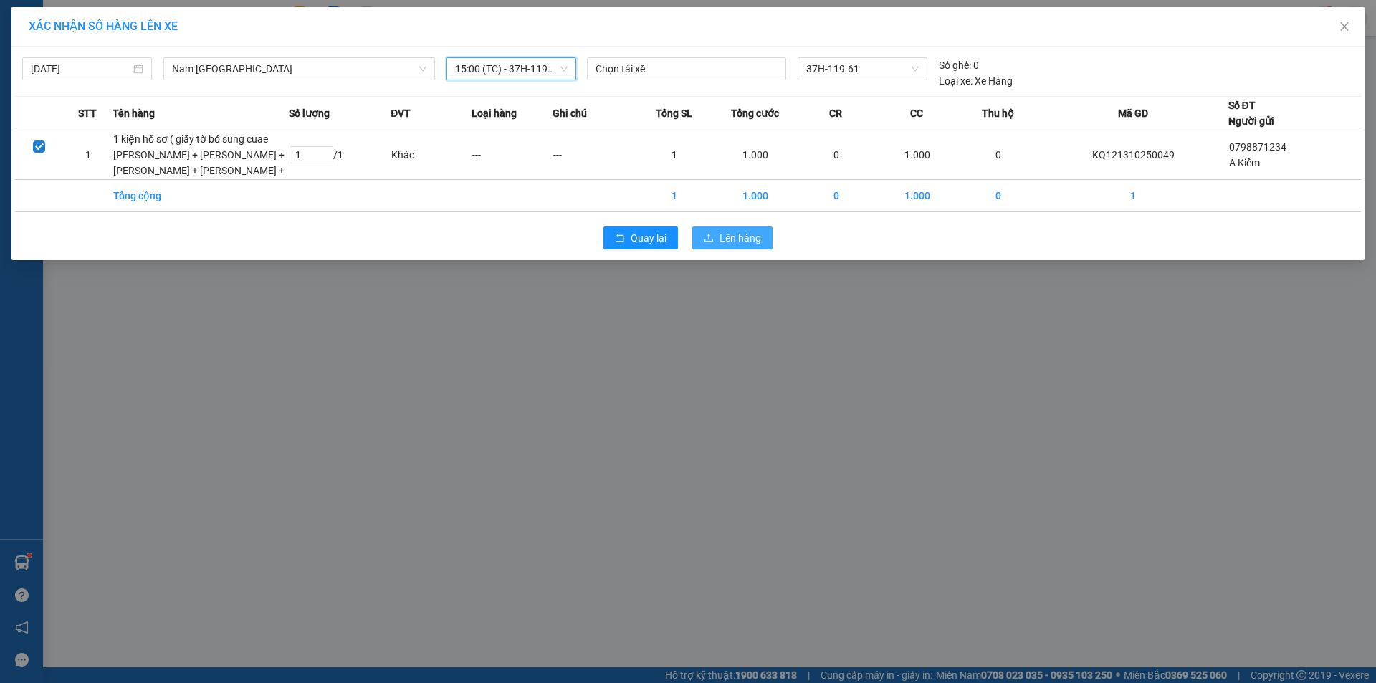
click at [738, 246] on span "Lên hàng" at bounding box center [740, 238] width 42 height 16
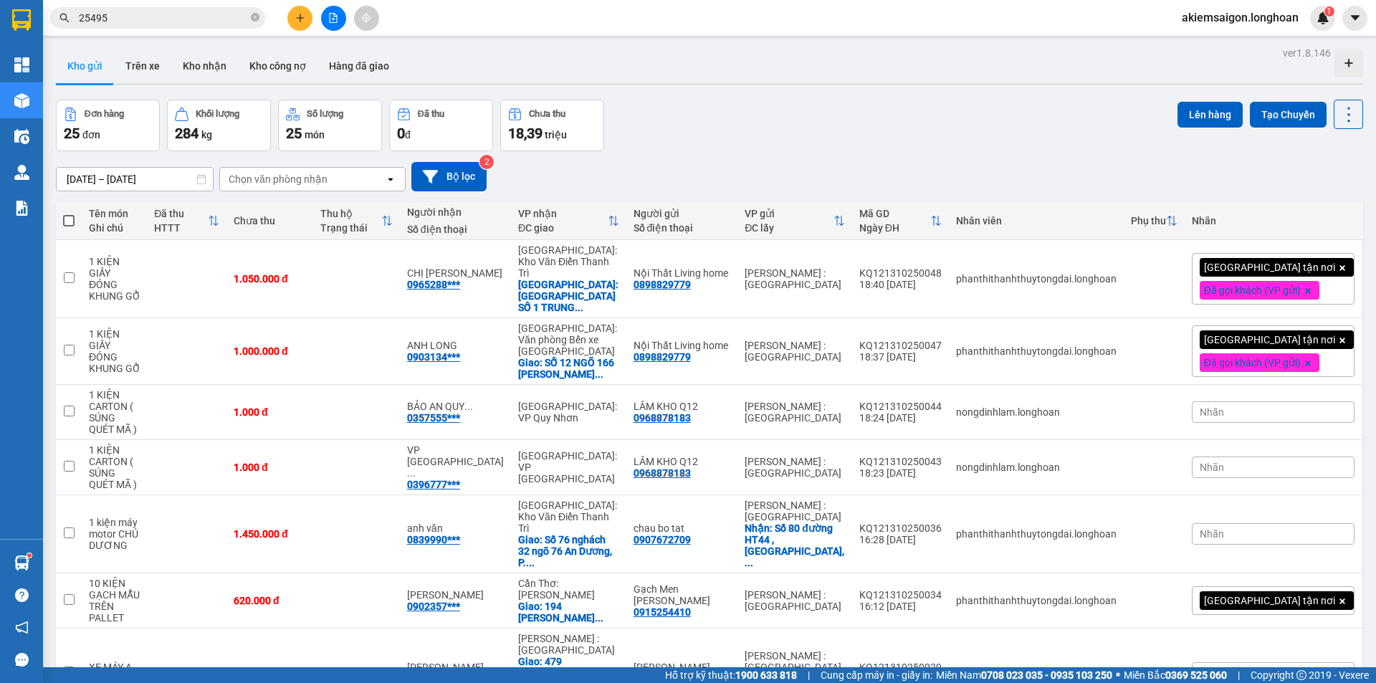
click at [766, 155] on div "[DATE] – [DATE] Press the down arrow key to interact with the calendar and sele…" at bounding box center [709, 176] width 1307 height 51
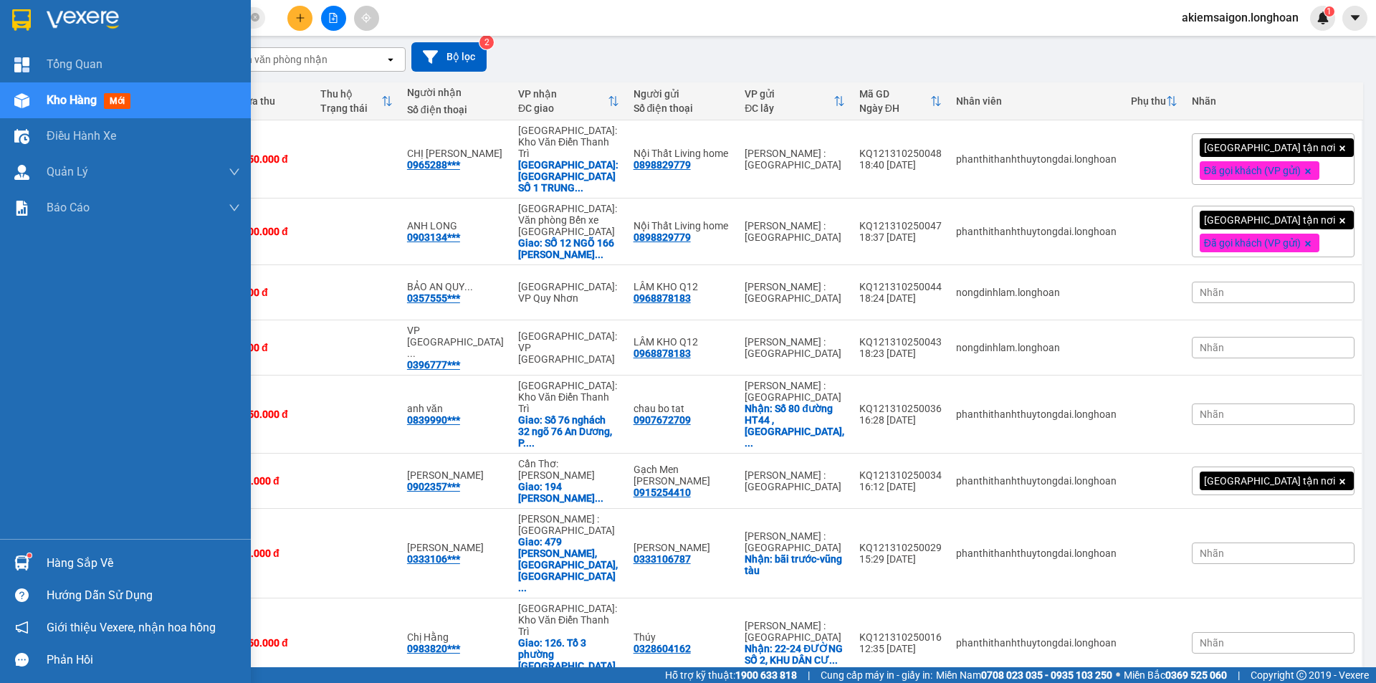
click at [21, 562] on img at bounding box center [21, 562] width 15 height 15
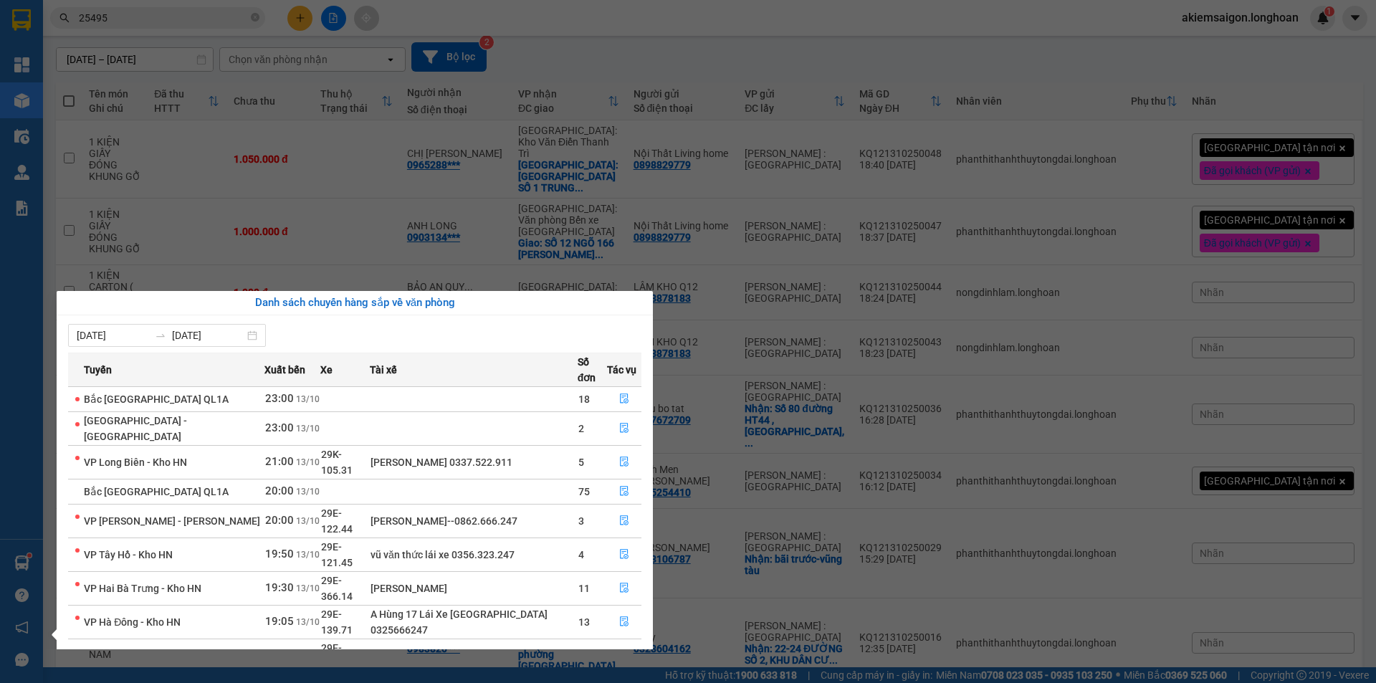
drag, startPoint x: 819, startPoint y: 250, endPoint x: 823, endPoint y: 257, distance: 8.0
click at [821, 251] on section "Kết quả tìm kiếm ( 6 ) Bộ lọc Mã ĐH Trạng thái Món hàng Thu hộ Tổng cước Chưa c…" at bounding box center [688, 341] width 1376 height 683
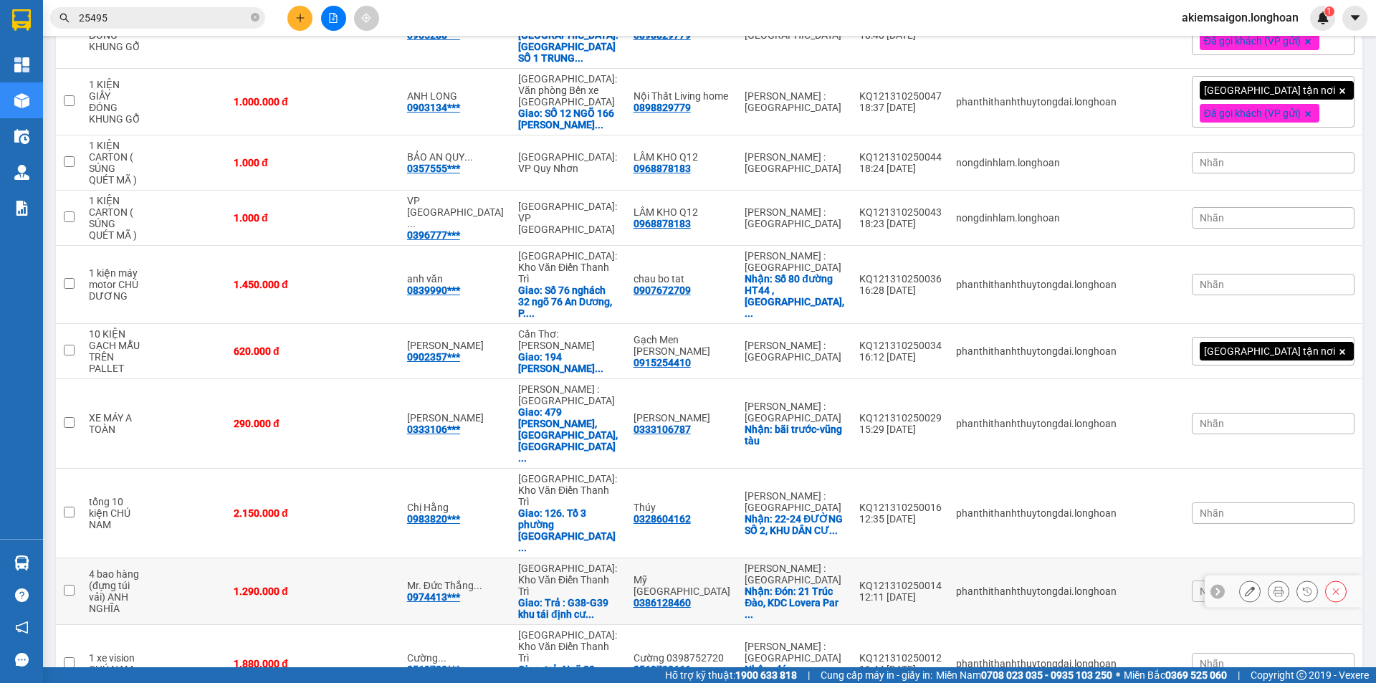
scroll to position [0, 0]
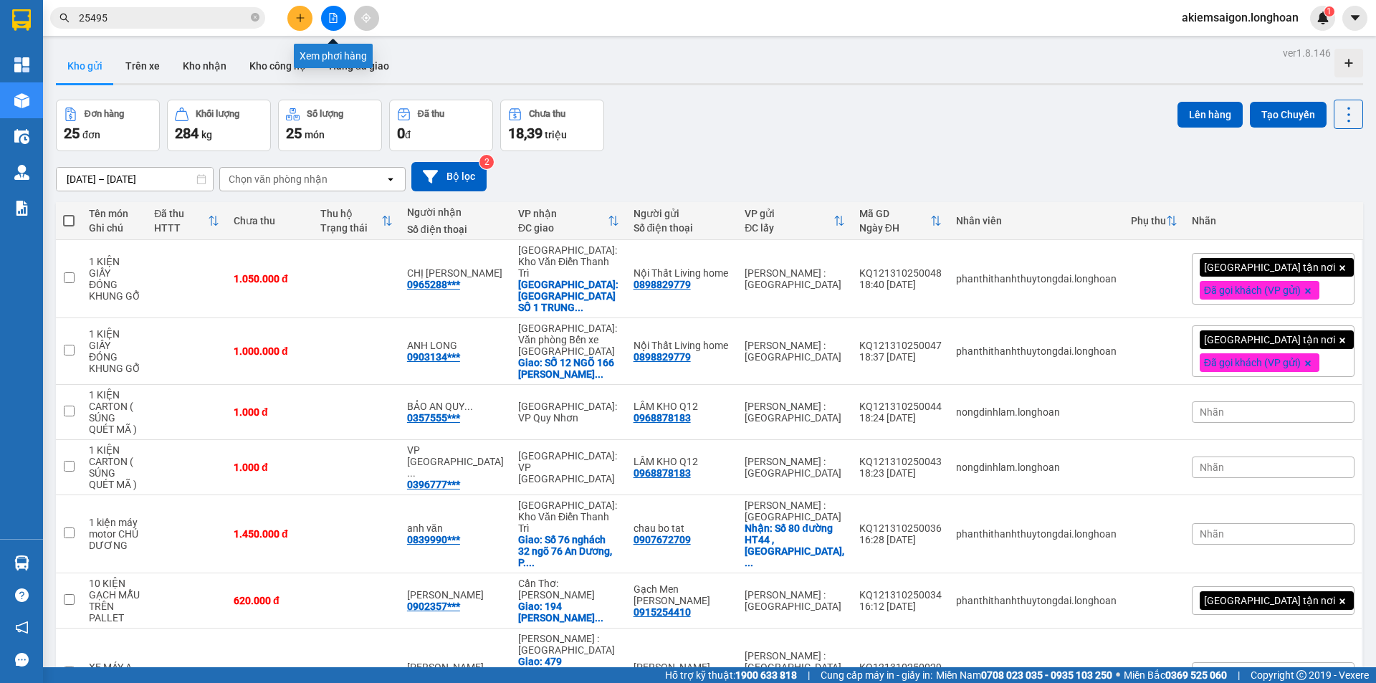
click at [336, 16] on icon "file-add" at bounding box center [333, 18] width 10 height 10
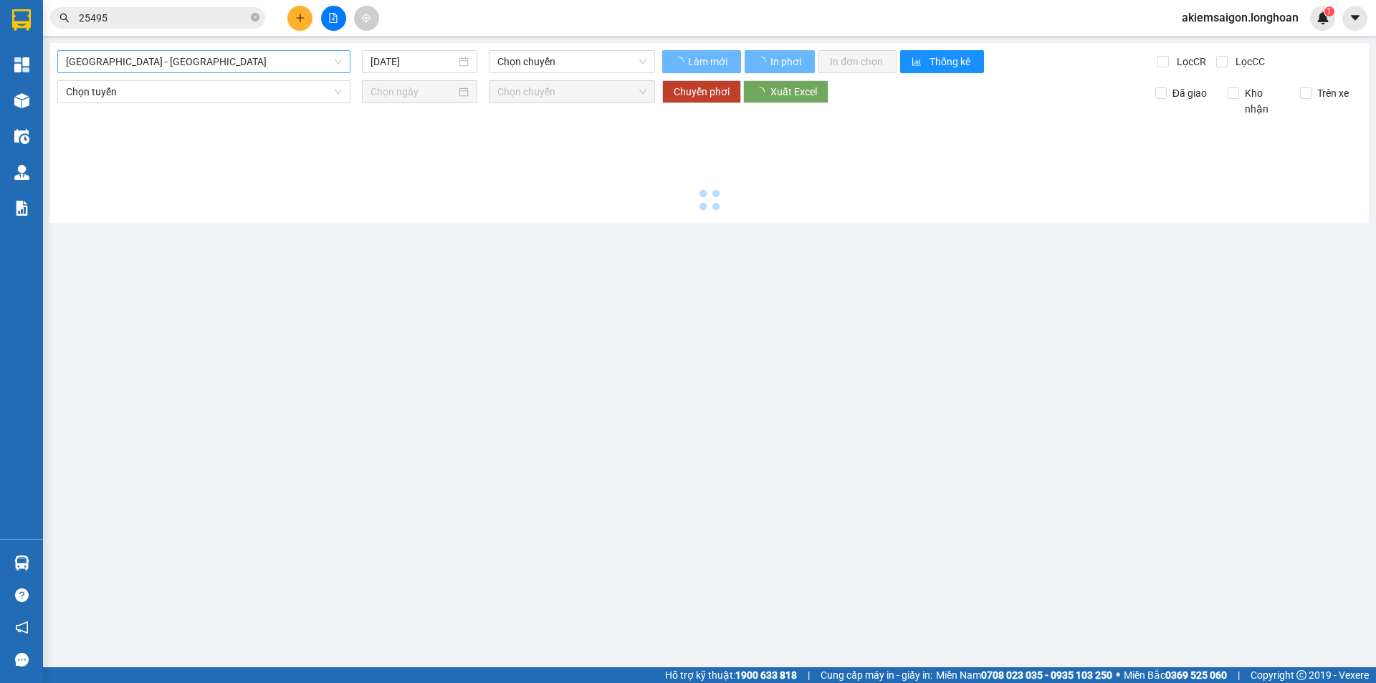
click at [288, 57] on span "[GEOGRAPHIC_DATA] - [GEOGRAPHIC_DATA]" at bounding box center [204, 61] width 276 height 21
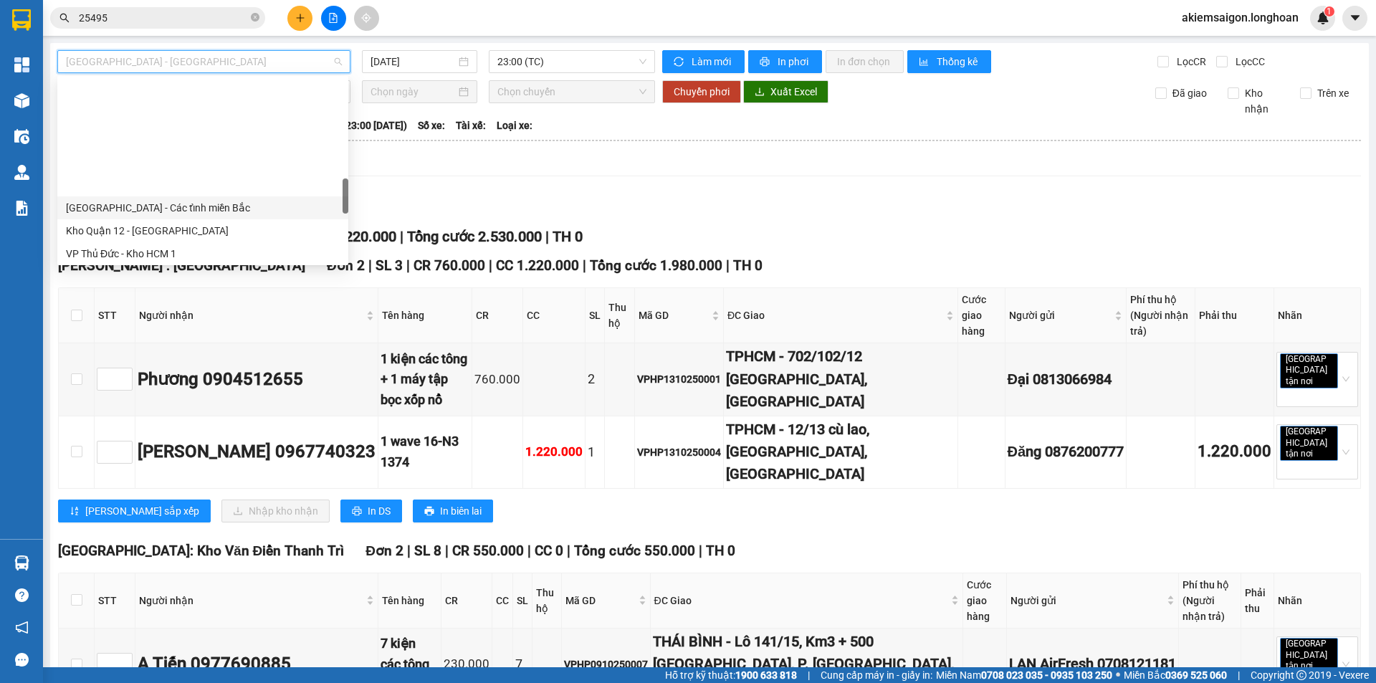
scroll to position [1009, 0]
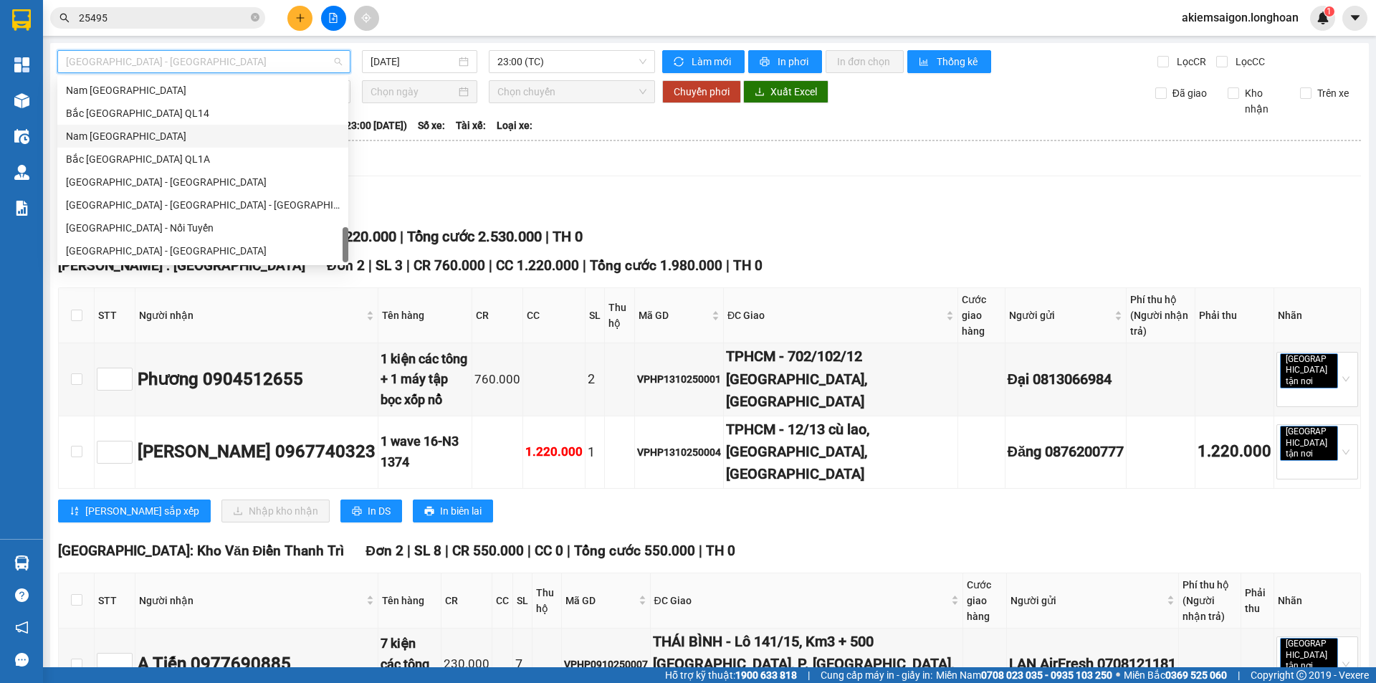
click at [182, 135] on div "Nam [GEOGRAPHIC_DATA]" at bounding box center [203, 136] width 274 height 16
type input "[DATE]"
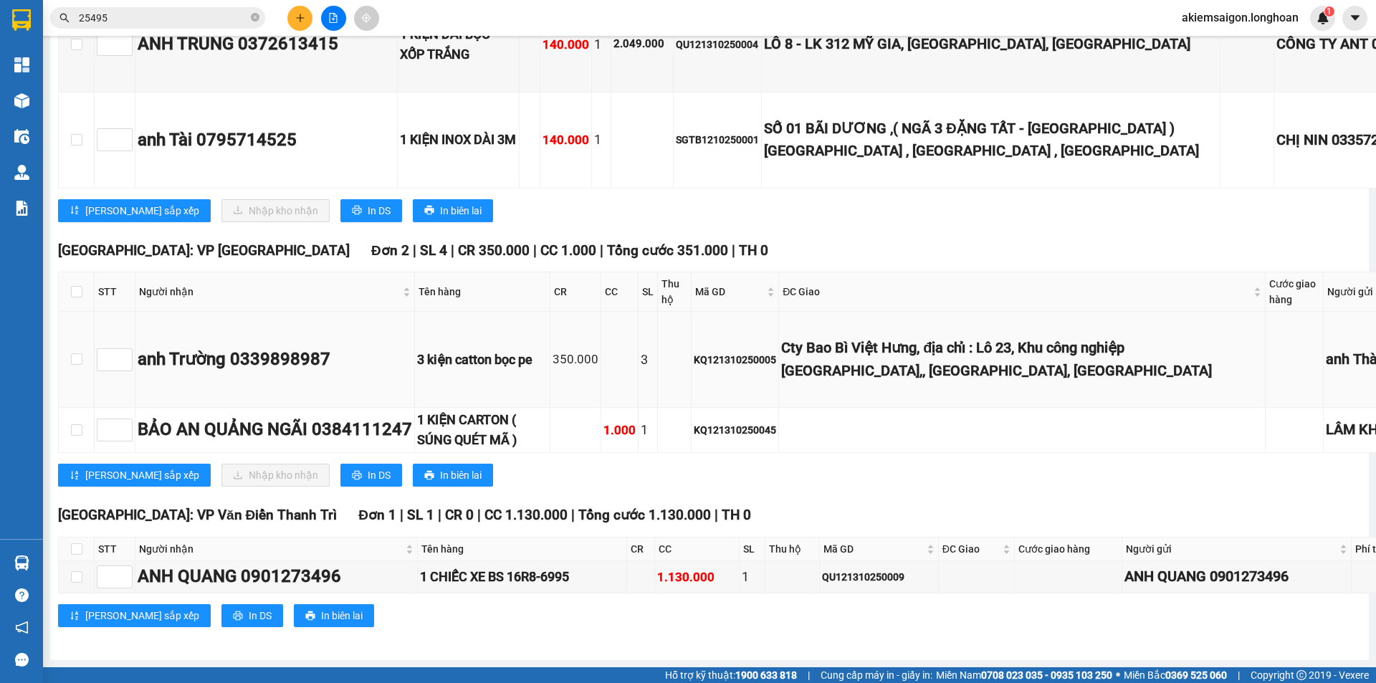
scroll to position [10390, 0]
drag, startPoint x: 668, startPoint y: 481, endPoint x: 825, endPoint y: 479, distance: 156.9
click at [825, 454] on tr "BẢO AN QUẢNG NGÃI 0384111247 1 KIỆN CARTON ( SÚNG QUÉT MÃ ) 1.000 1 KQ121310250…" at bounding box center [892, 431] width 1667 height 46
drag, startPoint x: 651, startPoint y: 201, endPoint x: 782, endPoint y: 193, distance: 131.3
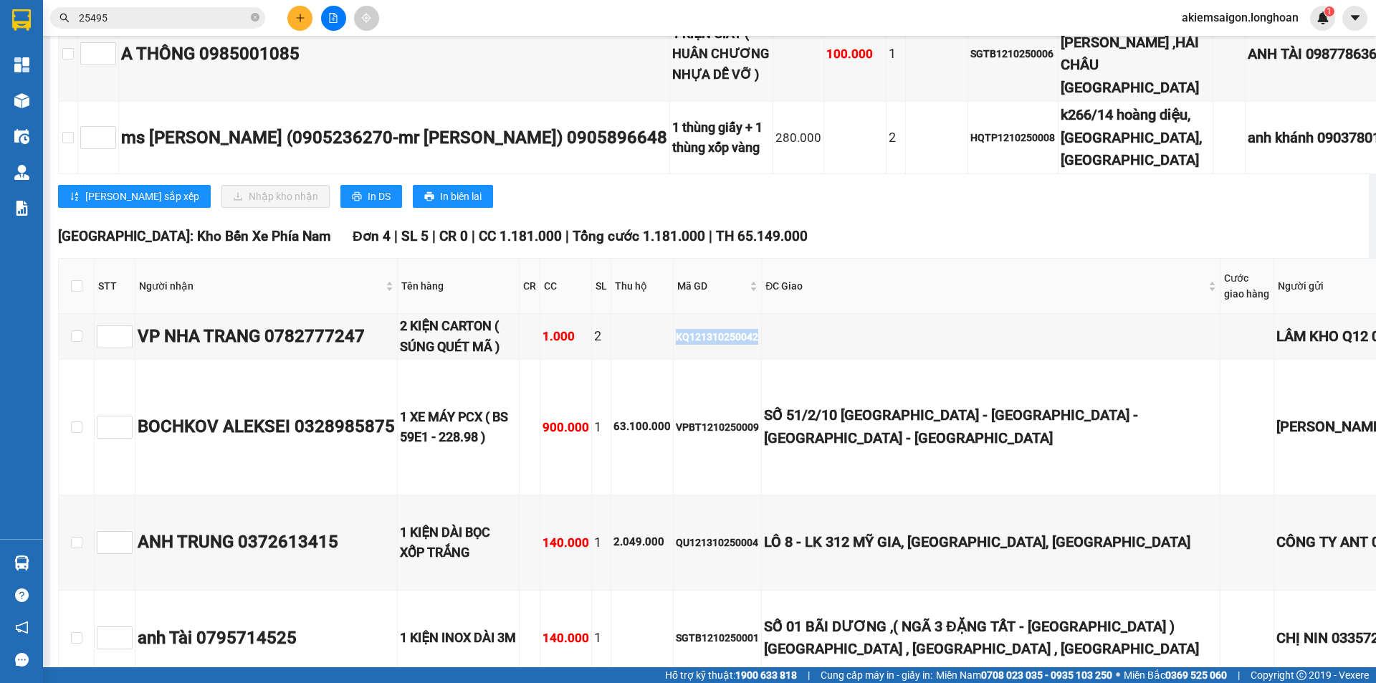
scroll to position [8303, 0]
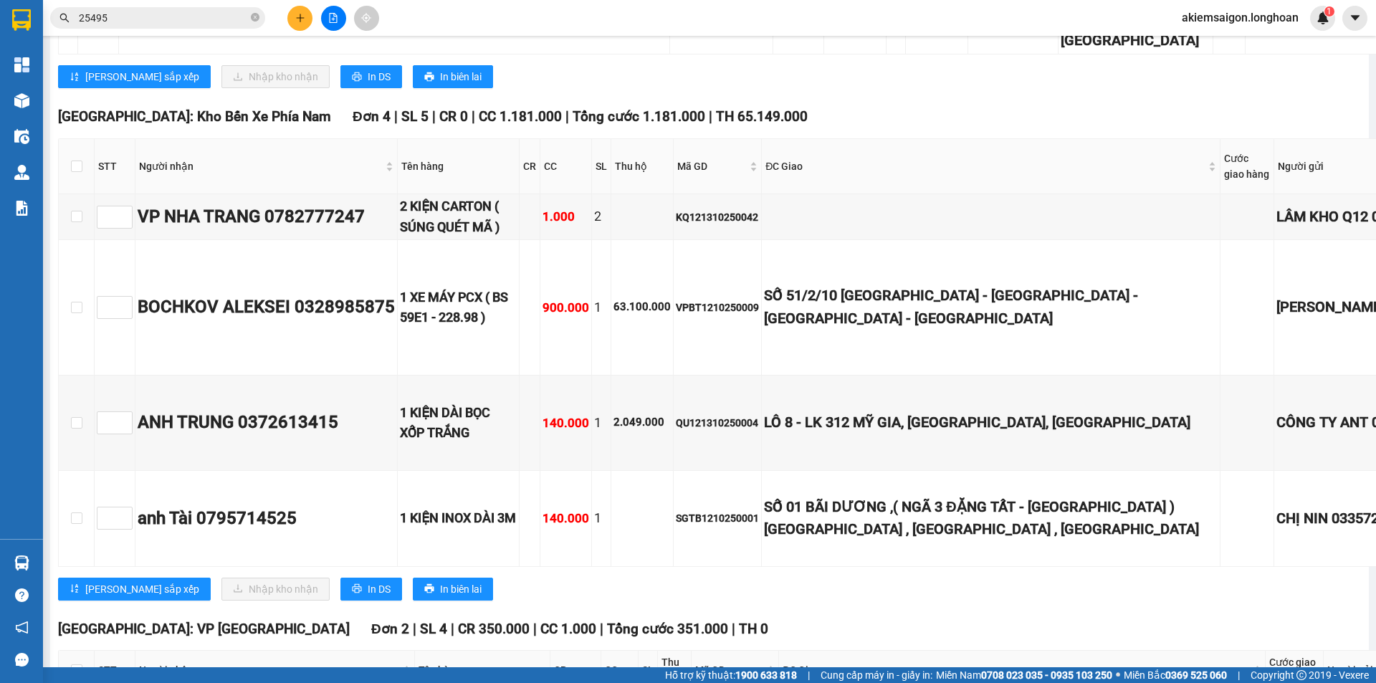
drag, startPoint x: 783, startPoint y: 458, endPoint x: 962, endPoint y: 466, distance: 178.6
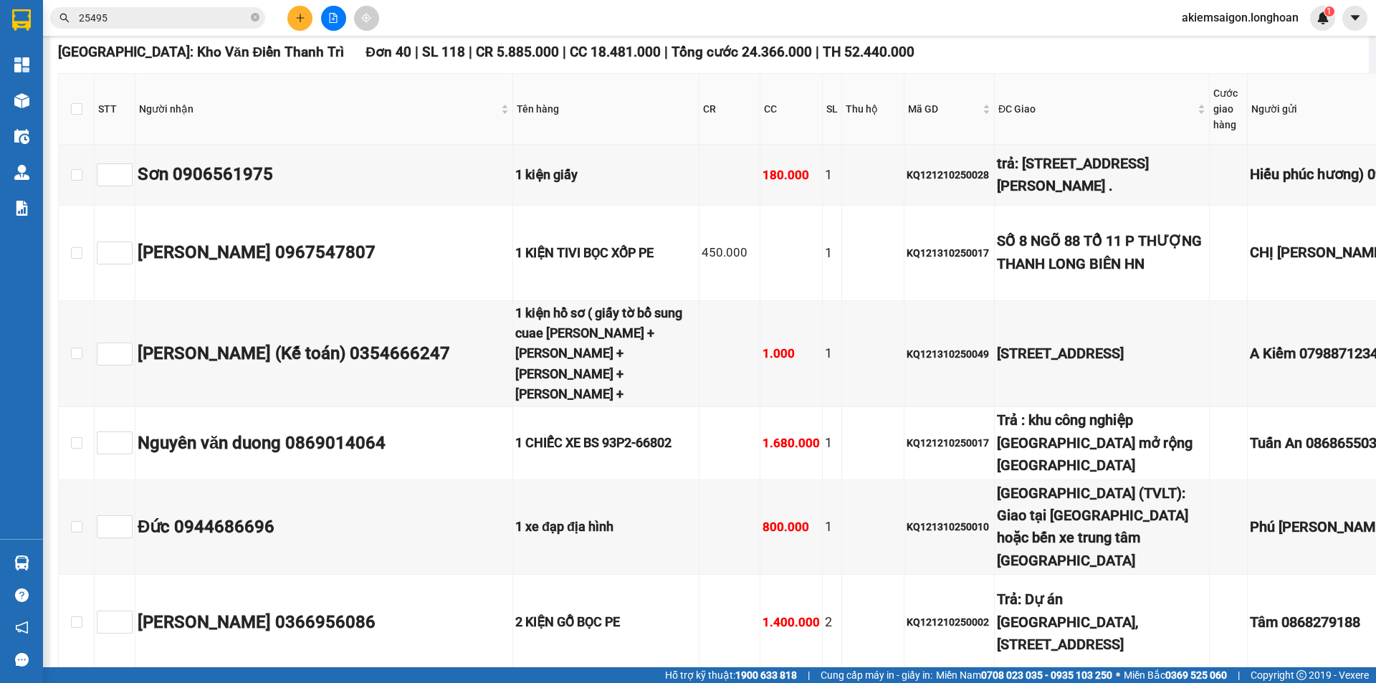
scroll to position [1735, 0]
